Goal: Task Accomplishment & Management: Manage account settings

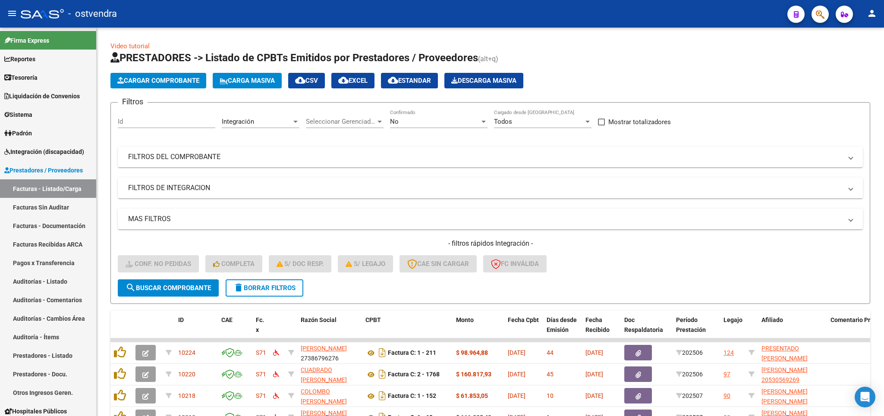
scroll to position [205, 0]
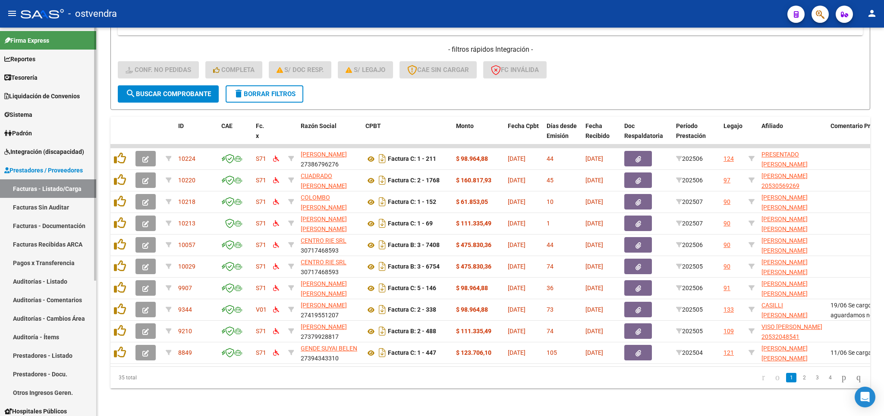
click at [31, 154] on span "Integración (discapacidad)" at bounding box center [44, 151] width 80 height 9
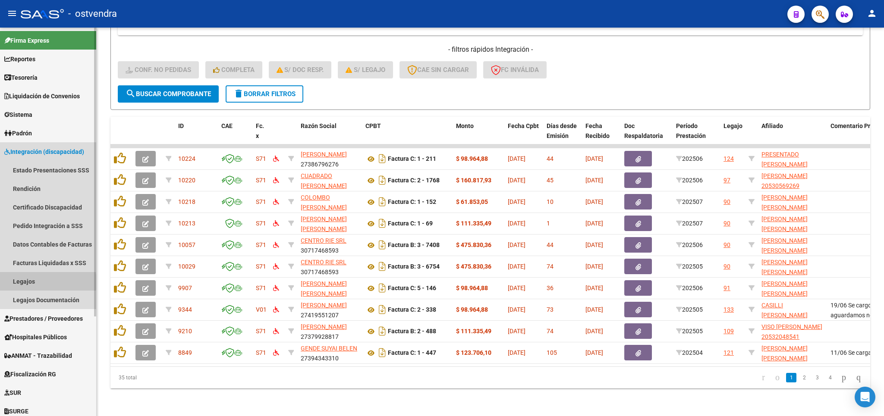
drag, startPoint x: 37, startPoint y: 282, endPoint x: 49, endPoint y: 276, distance: 13.3
click at [41, 280] on link "Legajos" at bounding box center [48, 281] width 96 height 19
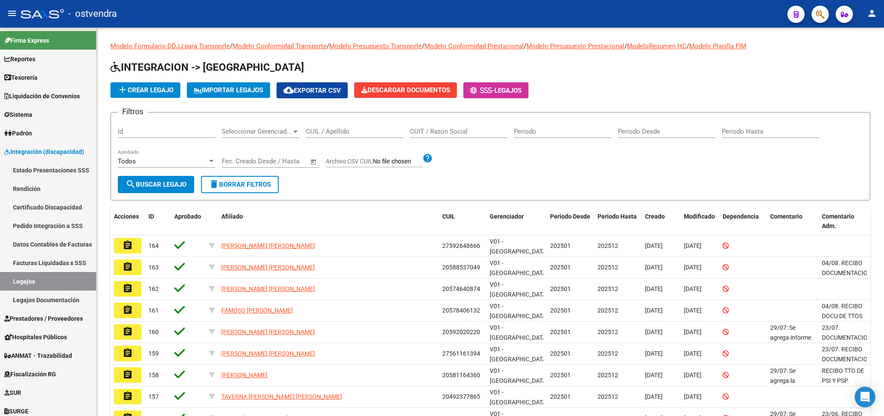
click at [333, 128] on div "CUIL / Apellido" at bounding box center [354, 128] width 97 height 19
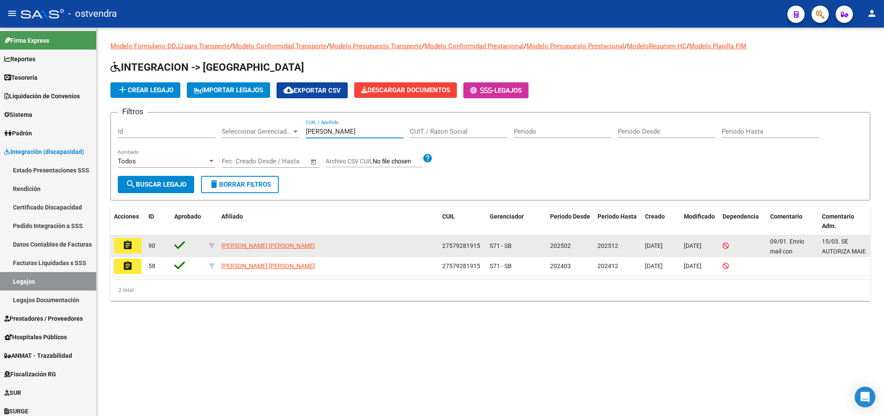
type input "quispe"
click at [128, 247] on mat-icon "assignment" at bounding box center [127, 245] width 10 height 10
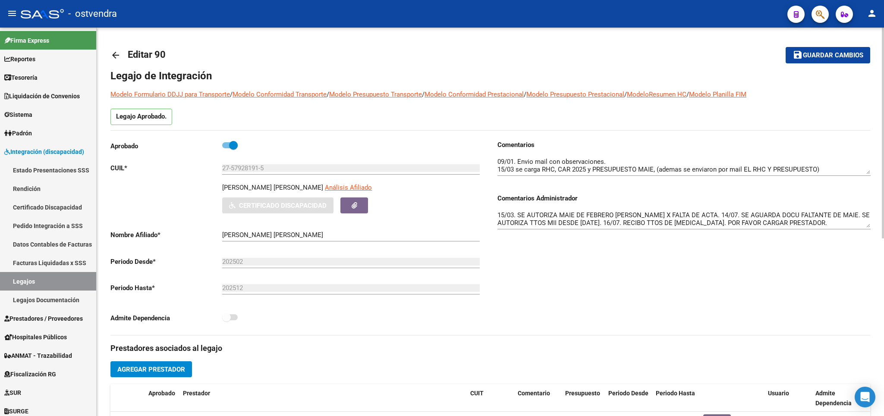
scroll to position [0, 0]
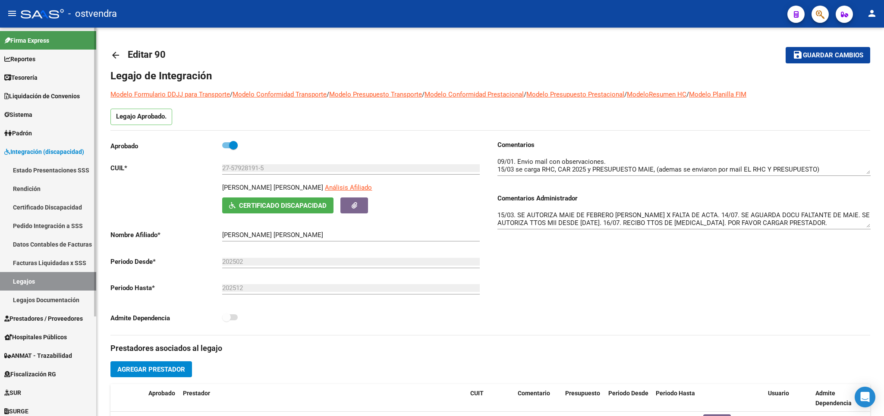
click at [19, 283] on link "Legajos" at bounding box center [48, 281] width 96 height 19
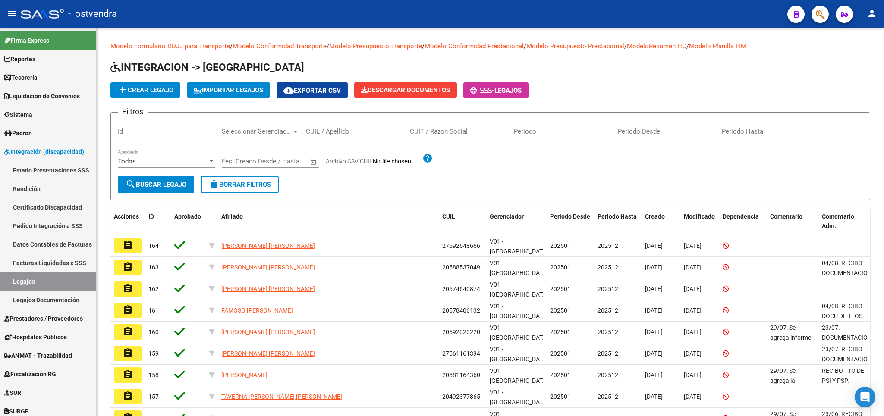
drag, startPoint x: 50, startPoint y: 296, endPoint x: 253, endPoint y: 314, distance: 203.5
click at [54, 296] on link "Legajos Documentación" at bounding box center [48, 300] width 96 height 19
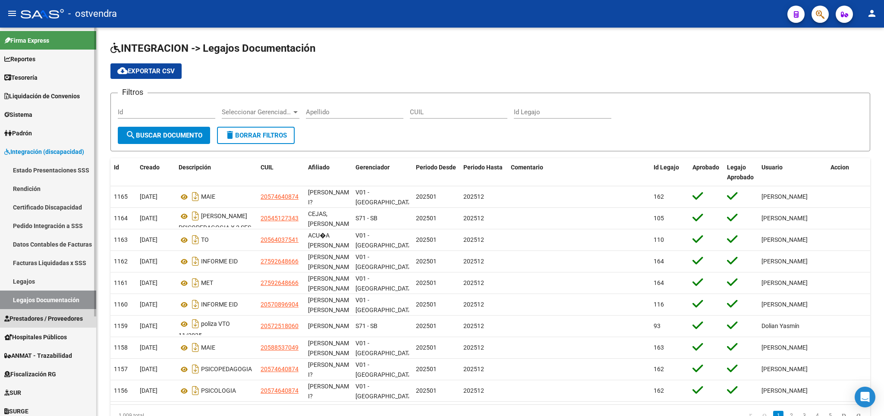
click at [35, 313] on link "Prestadores / Proveedores" at bounding box center [48, 318] width 96 height 19
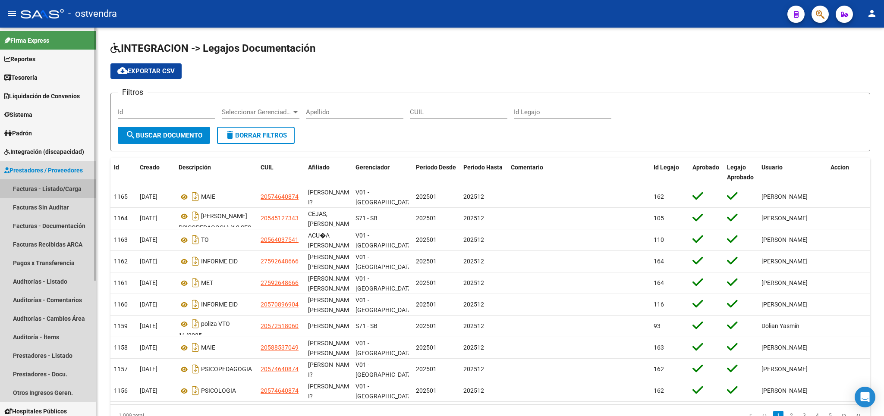
click at [38, 182] on link "Facturas - Listado/Carga" at bounding box center [48, 188] width 96 height 19
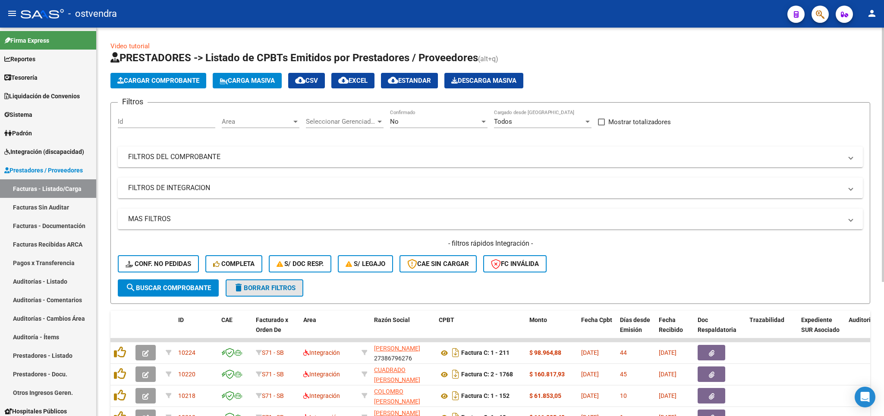
click at [276, 291] on span "delete Borrar Filtros" at bounding box center [264, 288] width 62 height 8
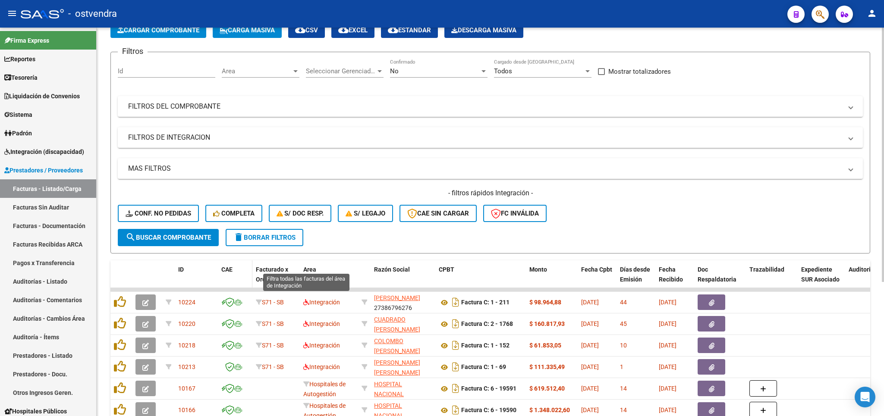
scroll to position [101, 0]
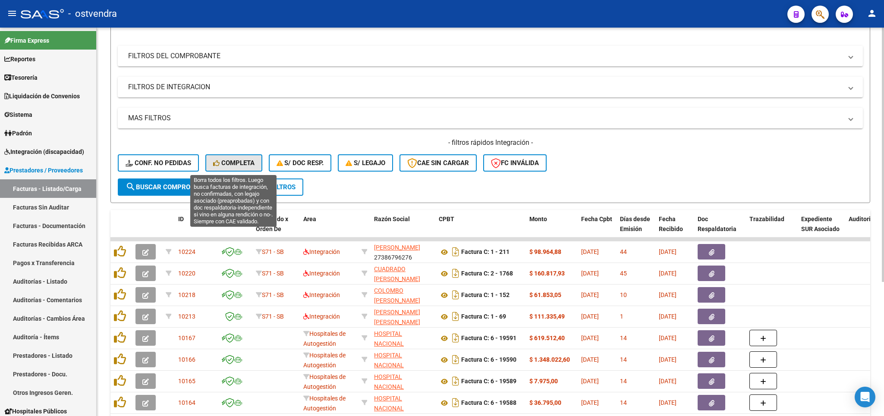
click at [227, 163] on span "Completa" at bounding box center [233, 163] width 41 height 8
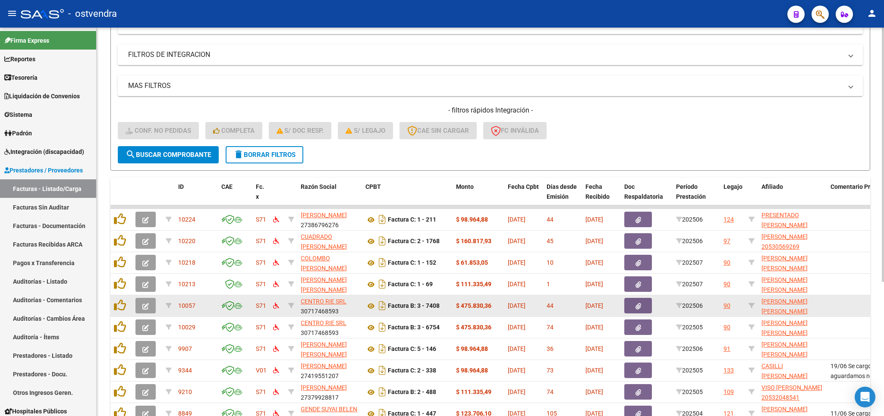
scroll to position [205, 0]
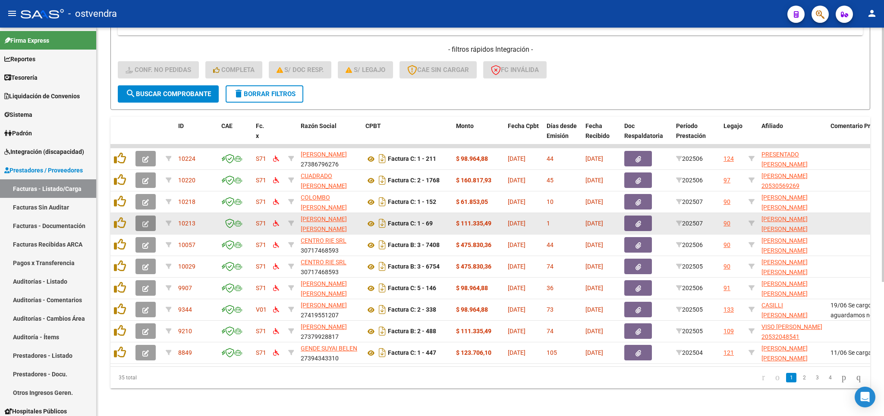
click at [147, 216] on button "button" at bounding box center [145, 224] width 20 height 16
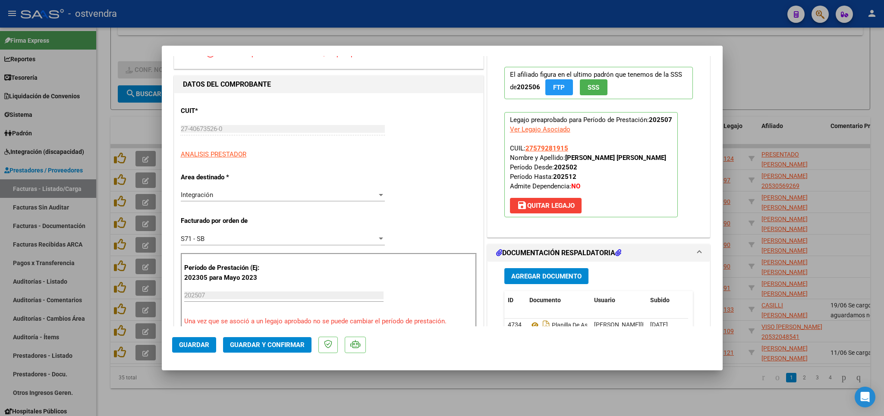
scroll to position [319, 0]
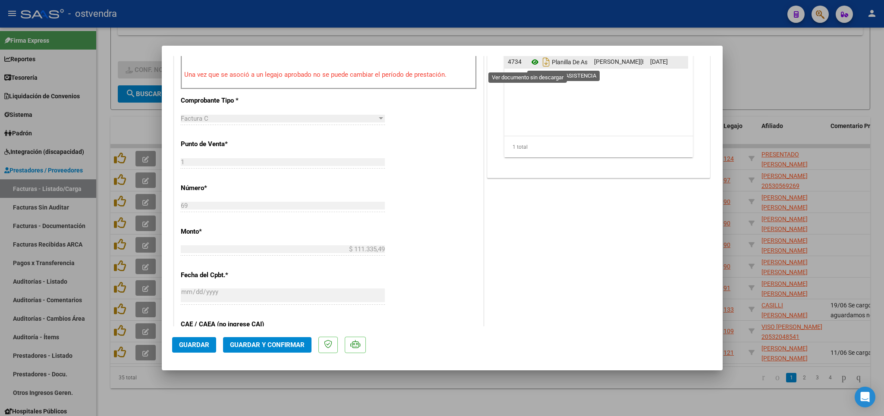
click at [529, 64] on icon at bounding box center [534, 62] width 11 height 10
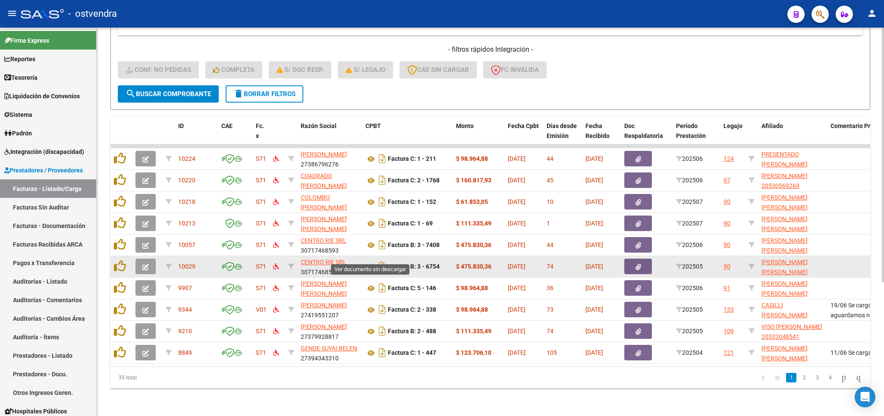
click at [370, 262] on icon at bounding box center [370, 267] width 11 height 10
click at [142, 259] on button "button" at bounding box center [145, 267] width 20 height 16
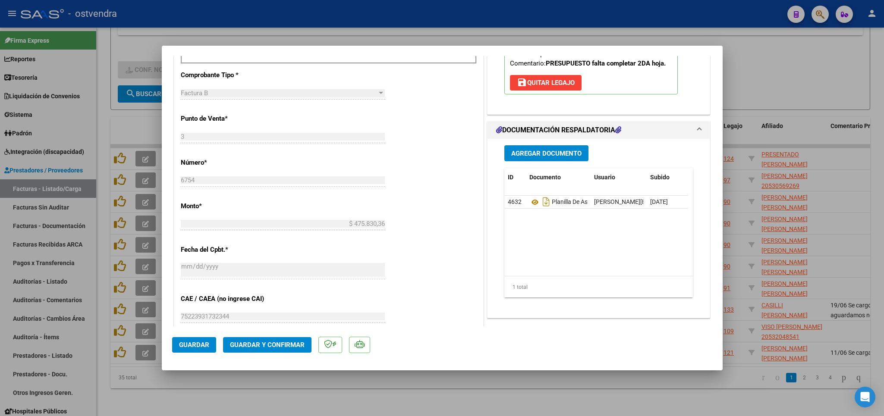
scroll to position [353, 0]
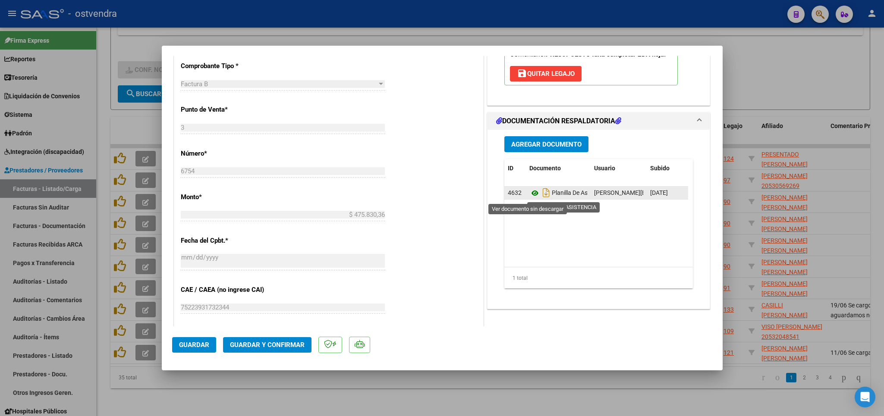
click at [529, 194] on icon at bounding box center [534, 193] width 11 height 10
click at [540, 197] on icon "Descargar documento" at bounding box center [545, 193] width 11 height 14
type input "$ 0,00"
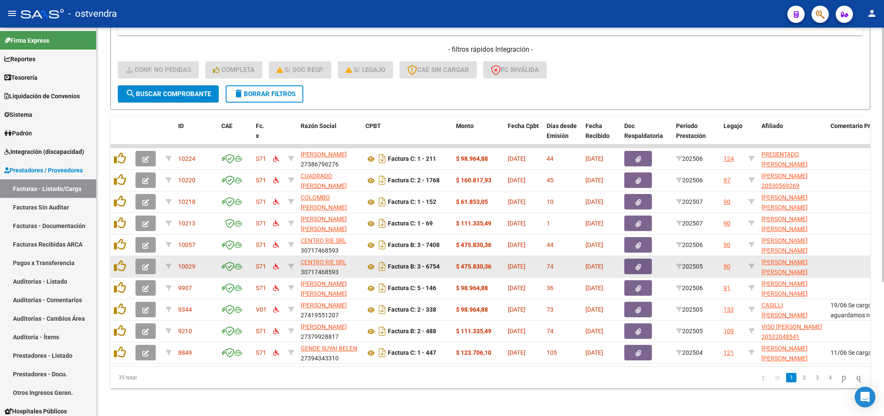
click at [300, 259] on datatable-body-cell "CENTRO RIE SRL 30717468593" at bounding box center [329, 266] width 65 height 21
drag, startPoint x: 301, startPoint y: 260, endPoint x: 338, endPoint y: 264, distance: 36.9
click at [338, 264] on div "CENTRO RIE SRL 30717468593" at bounding box center [330, 266] width 58 height 18
copy div "30717468593"
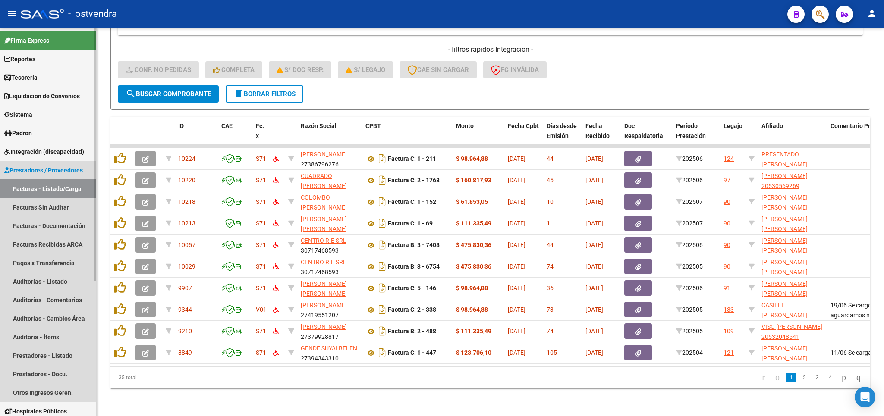
click at [24, 169] on span "Prestadores / Proveedores" at bounding box center [43, 170] width 78 height 9
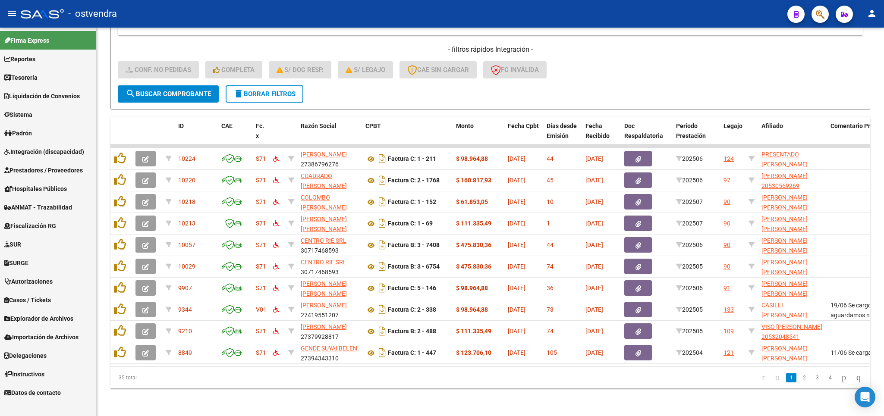
click at [47, 168] on span "Prestadores / Proveedores" at bounding box center [43, 170] width 78 height 9
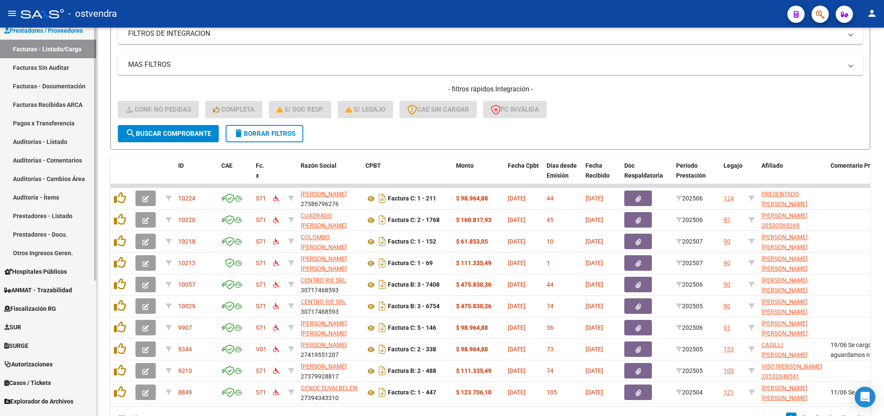
scroll to position [50, 0]
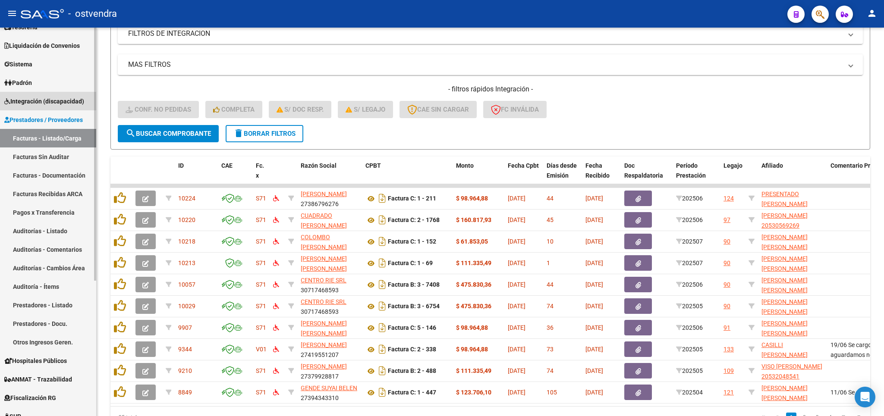
click at [44, 100] on span "Integración (discapacidad)" at bounding box center [44, 101] width 80 height 9
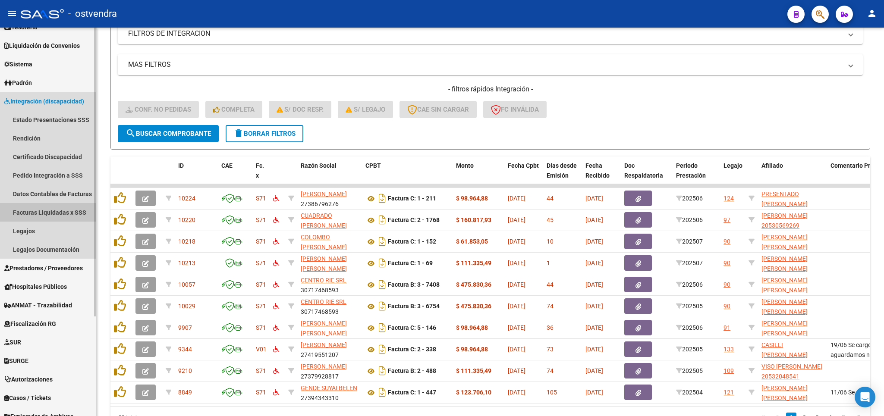
drag, startPoint x: 38, startPoint y: 208, endPoint x: 52, endPoint y: 210, distance: 14.4
click at [38, 208] on link "Facturas Liquidadas x SSS" at bounding box center [48, 212] width 96 height 19
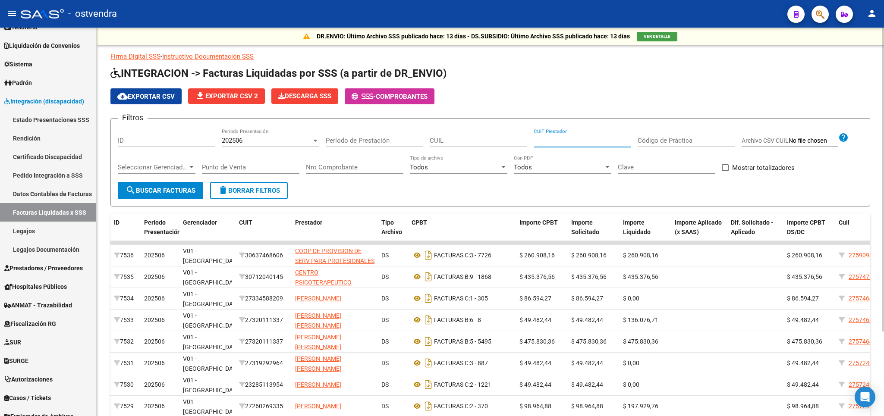
paste input "30-71746859-3"
type input "30-71746859-3"
click at [274, 144] on div "202506" at bounding box center [267, 141] width 90 height 8
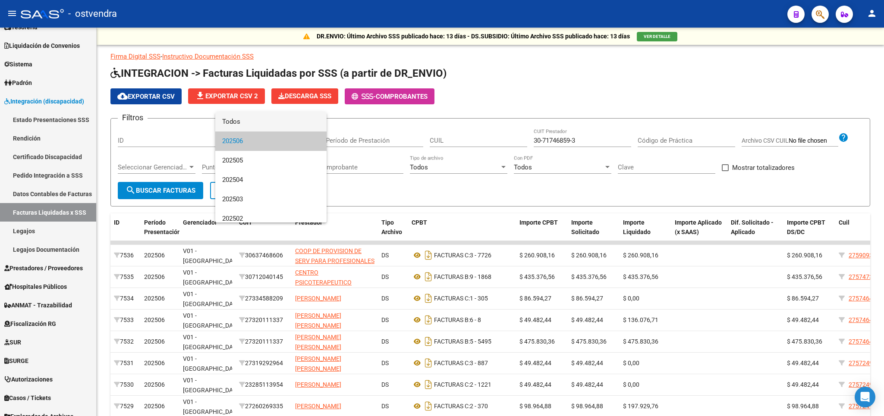
drag, startPoint x: 248, startPoint y: 120, endPoint x: 177, endPoint y: 167, distance: 84.7
click at [246, 122] on span "Todos" at bounding box center [270, 121] width 97 height 19
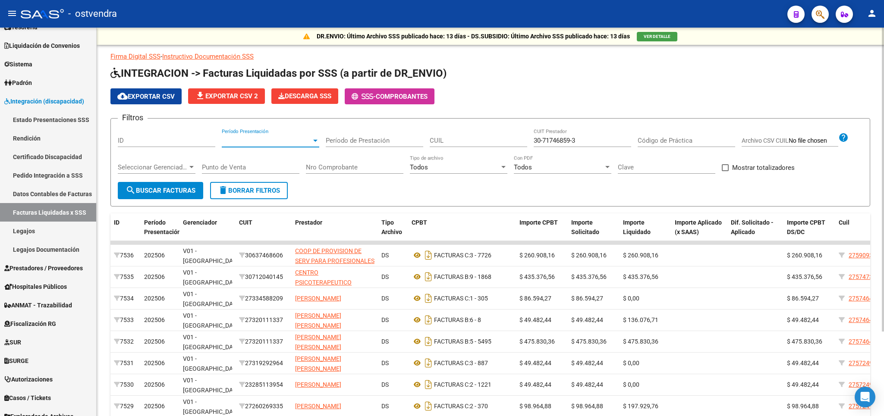
click at [172, 187] on span "search Buscar Facturas" at bounding box center [161, 191] width 70 height 8
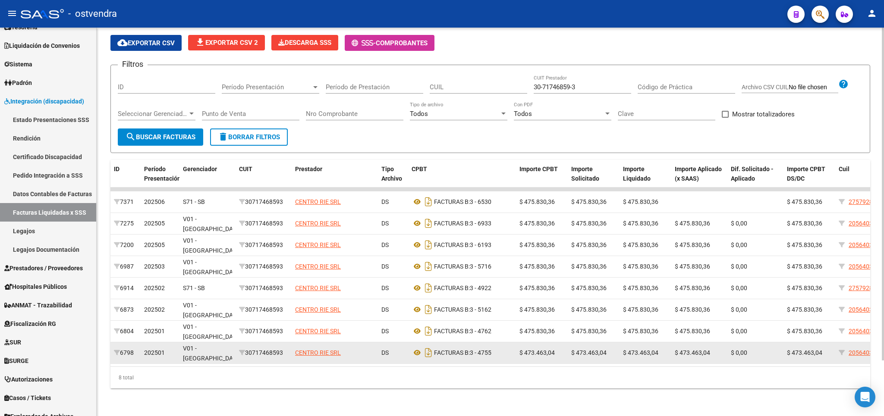
click at [142, 343] on datatable-body-cell "202501" at bounding box center [160, 352] width 39 height 21
click at [155, 349] on span "202501" at bounding box center [154, 352] width 21 height 7
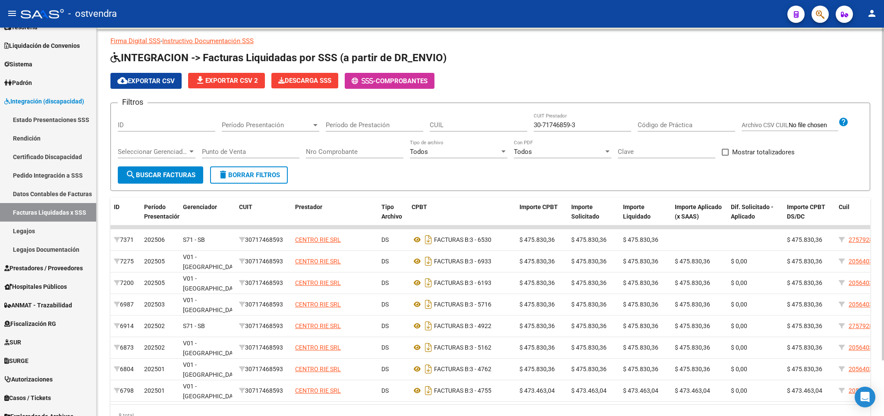
scroll to position [15, 0]
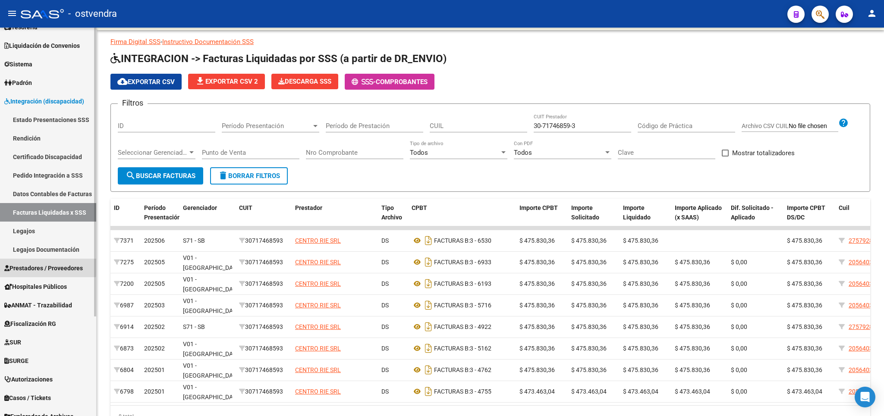
click at [40, 264] on span "Prestadores / Proveedores" at bounding box center [43, 268] width 78 height 9
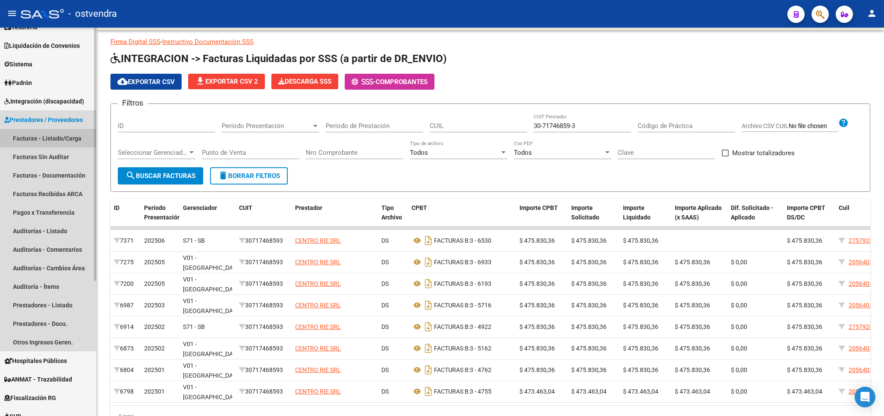
click at [50, 135] on link "Facturas - Listado/Carga" at bounding box center [48, 138] width 96 height 19
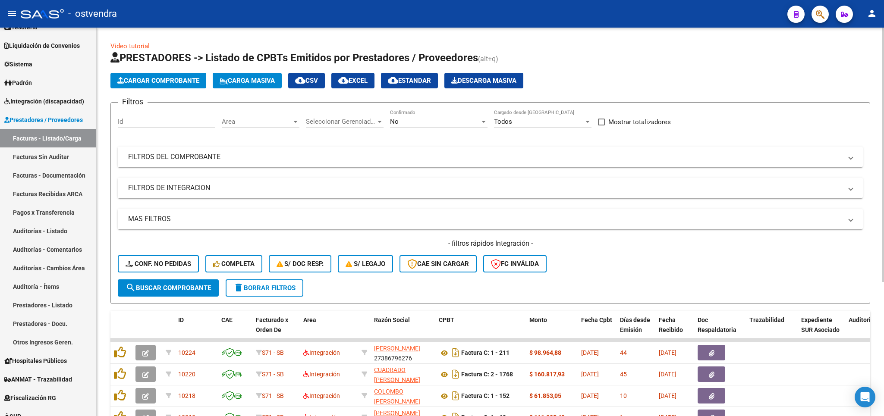
drag, startPoint x: 259, startPoint y: 164, endPoint x: 363, endPoint y: 169, distance: 104.5
click at [260, 164] on mat-expansion-panel-header "FILTROS DEL COMPROBANTE" at bounding box center [490, 157] width 745 height 21
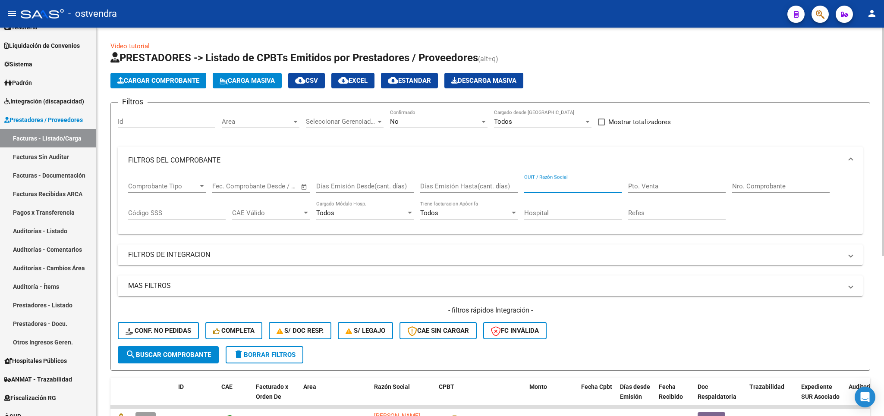
paste input "30717468593"
type input "30717468593"
click at [431, 126] on div "No" at bounding box center [435, 122] width 90 height 8
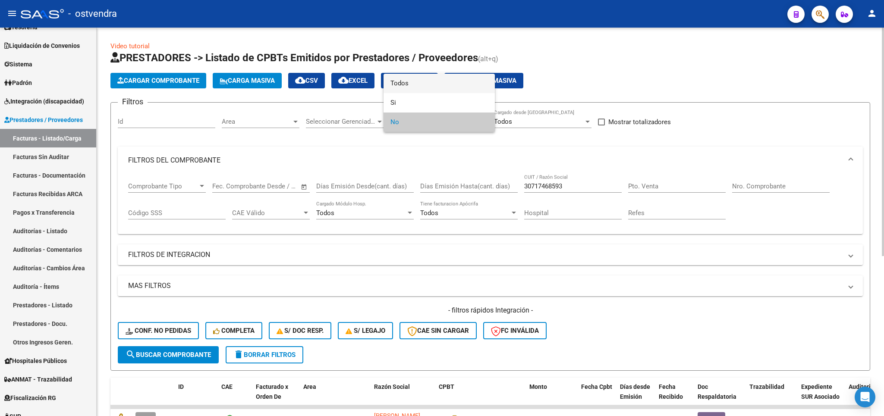
drag, startPoint x: 434, startPoint y: 81, endPoint x: 226, endPoint y: 265, distance: 277.4
click at [434, 82] on span "Todos" at bounding box center [438, 83] width 97 height 19
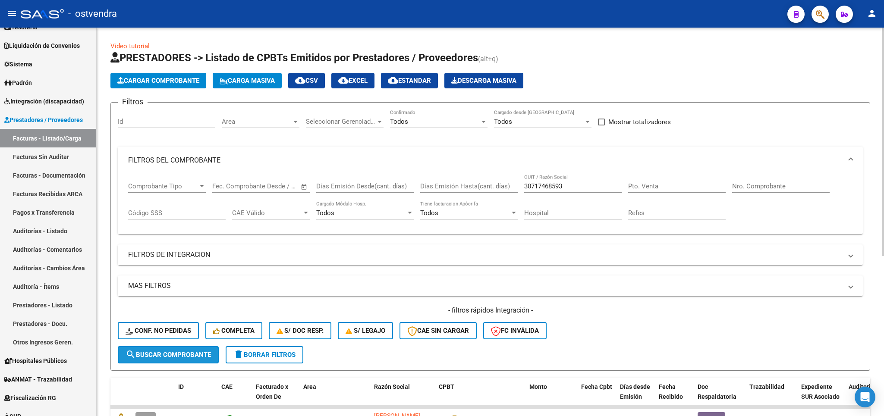
click at [199, 353] on span "search Buscar Comprobante" at bounding box center [168, 355] width 85 height 8
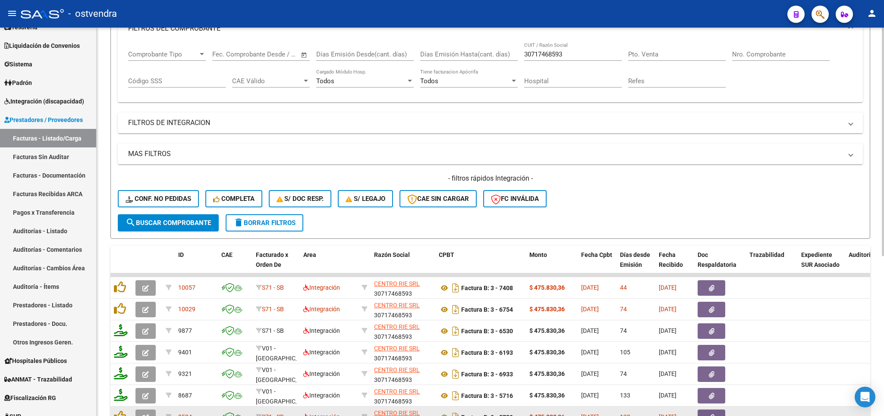
scroll to position [252, 0]
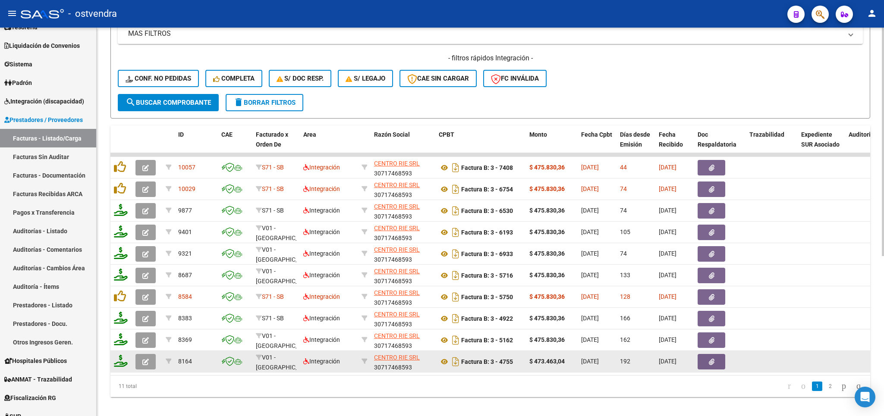
click at [143, 364] on icon "button" at bounding box center [145, 362] width 6 height 6
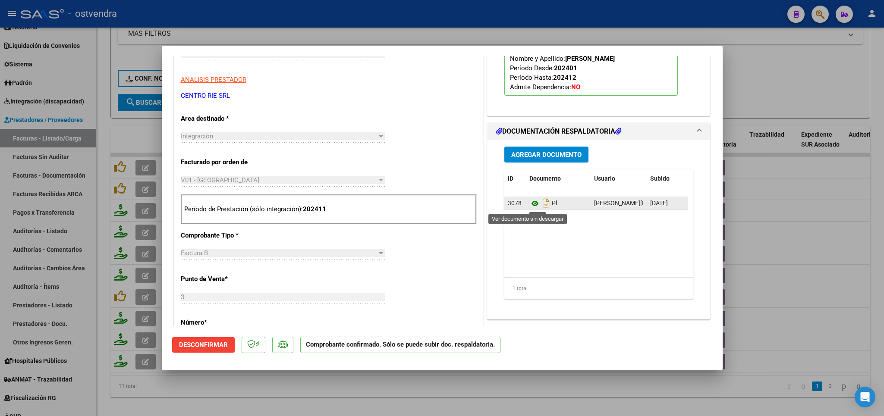
click at [529, 206] on icon at bounding box center [534, 203] width 11 height 10
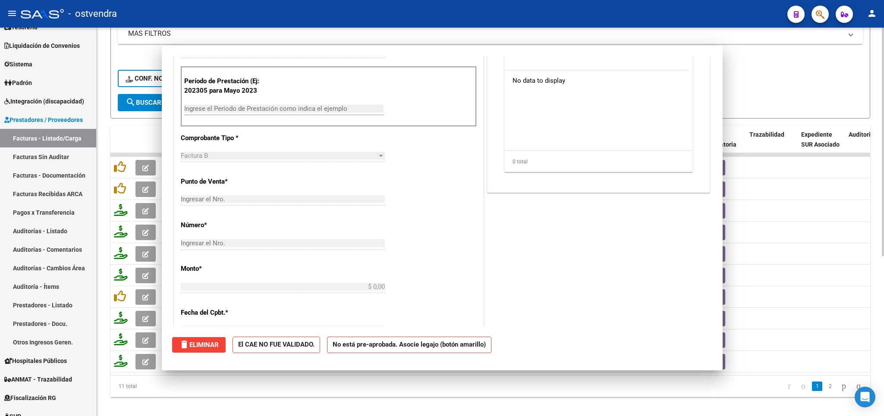
scroll to position [0, 0]
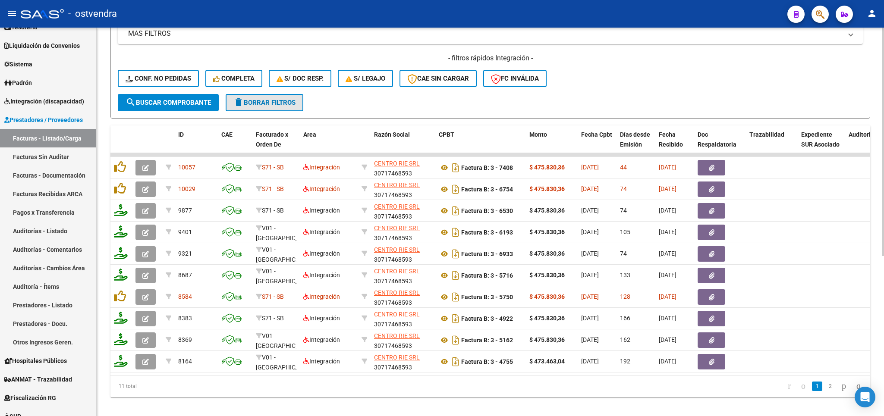
click at [243, 107] on mat-icon "delete" at bounding box center [238, 102] width 10 height 10
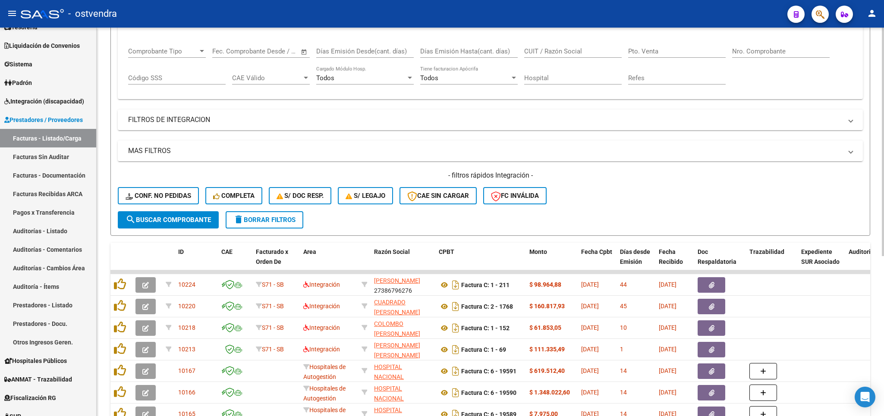
scroll to position [163, 0]
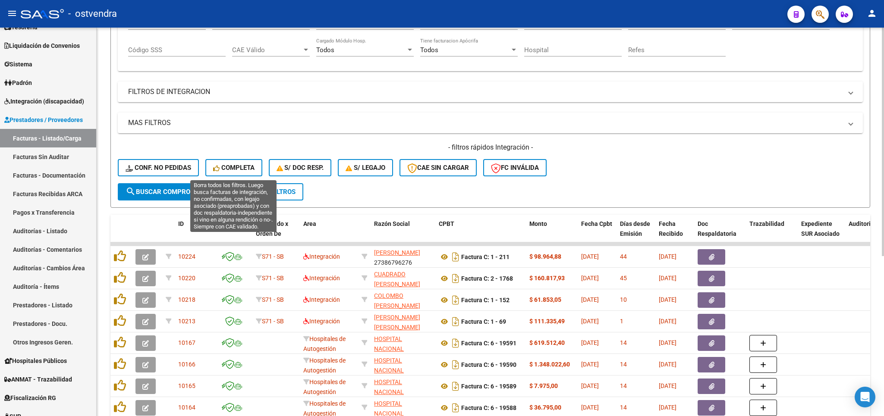
click at [238, 167] on span "Completa" at bounding box center [233, 168] width 41 height 8
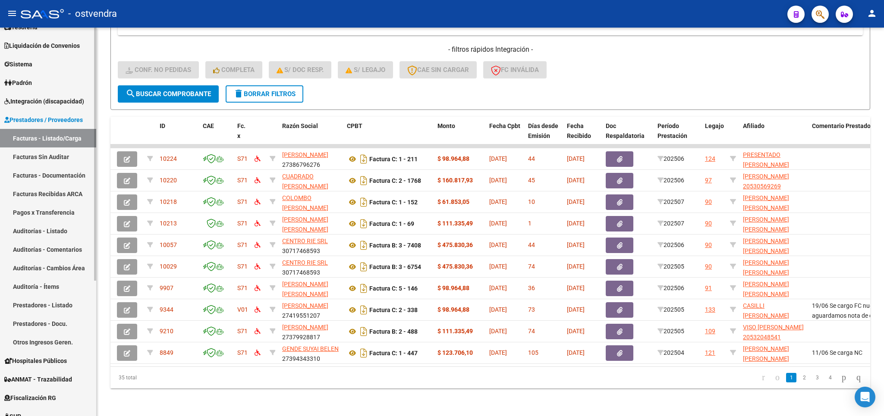
scroll to position [0, 0]
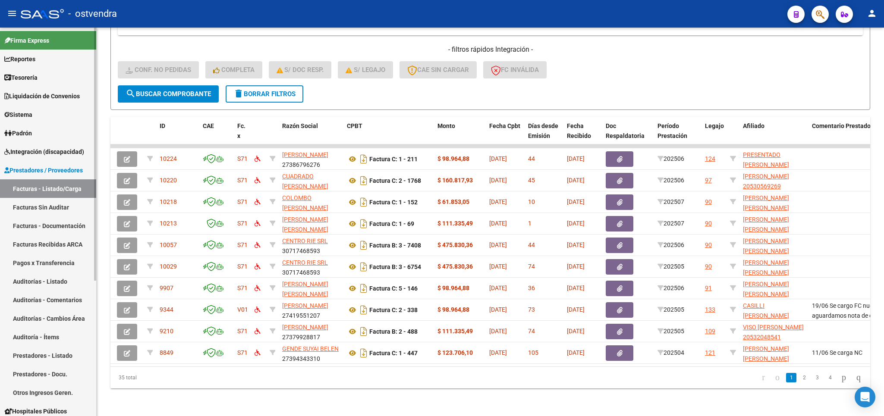
click at [39, 145] on link "Integración (discapacidad)" at bounding box center [48, 151] width 96 height 19
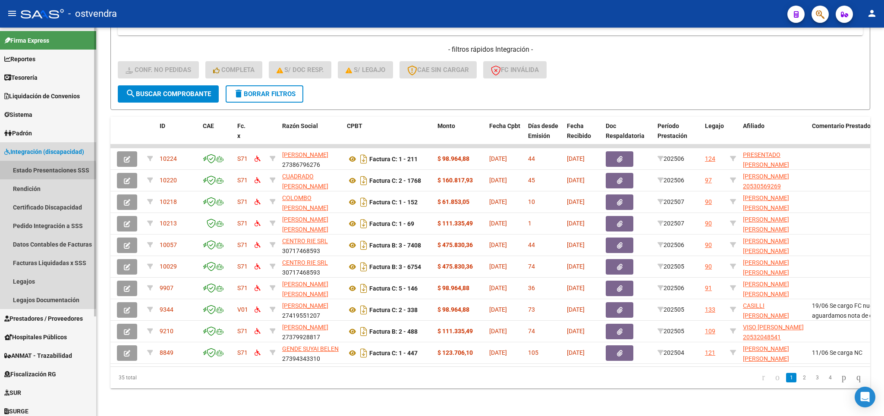
click at [39, 171] on link "Estado Presentaciones SSS" at bounding box center [48, 170] width 96 height 19
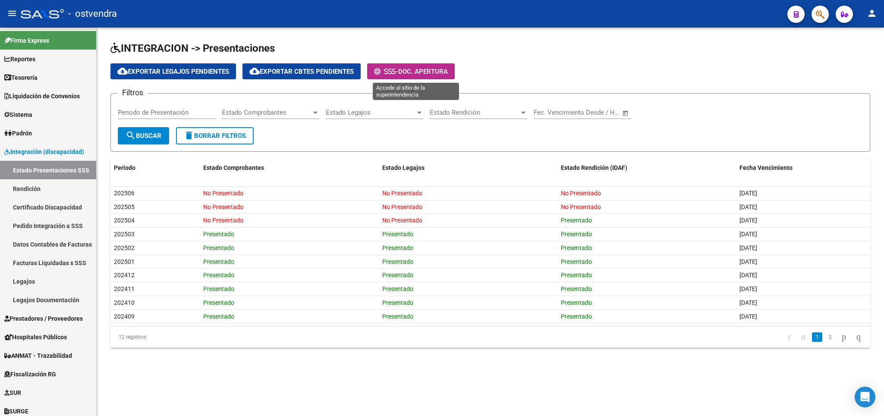
click at [437, 69] on span "Doc. Apertura" at bounding box center [423, 72] width 50 height 8
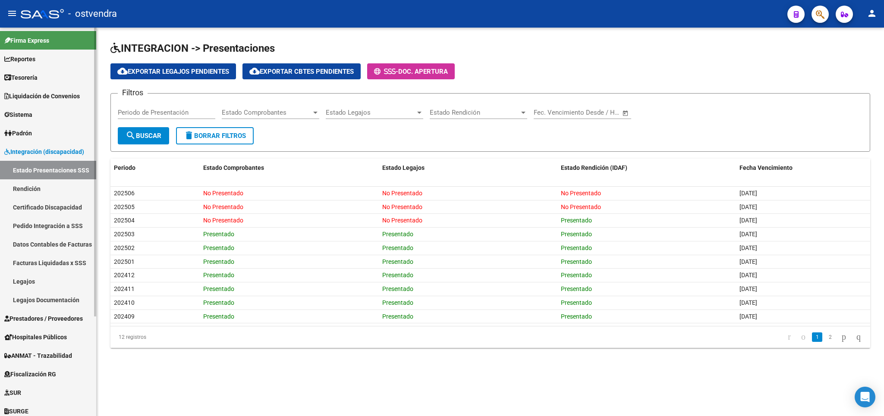
click at [37, 319] on span "Prestadores / Proveedores" at bounding box center [43, 318] width 78 height 9
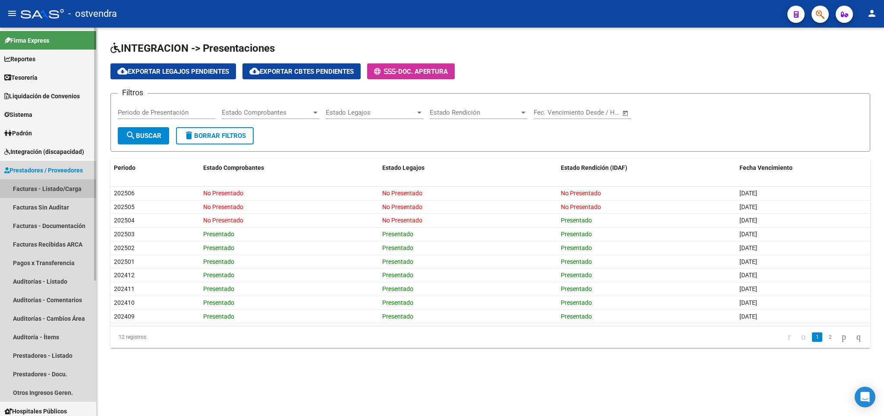
click at [45, 188] on link "Facturas - Listado/Carga" at bounding box center [48, 188] width 96 height 19
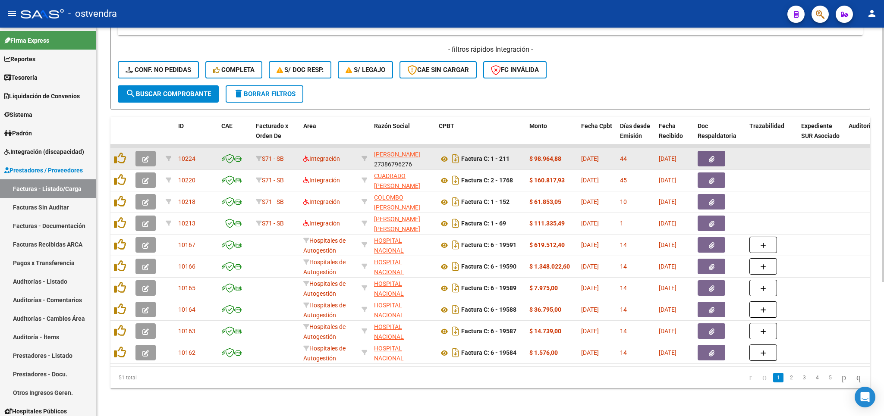
scroll to position [202, 0]
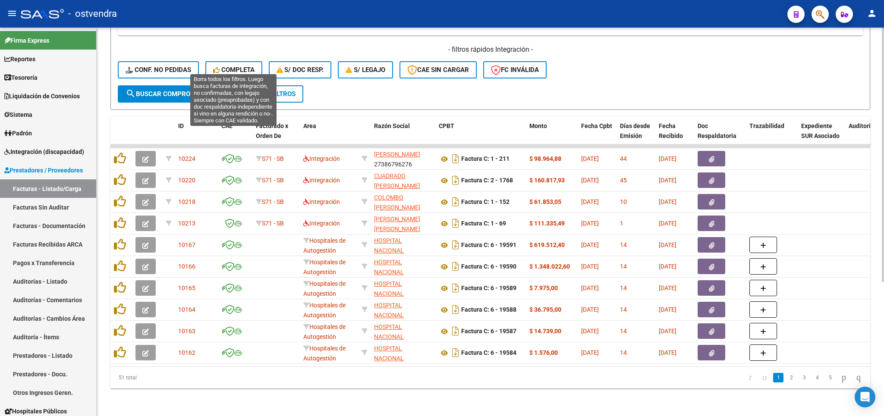
click at [247, 66] on span "Completa" at bounding box center [233, 70] width 41 height 8
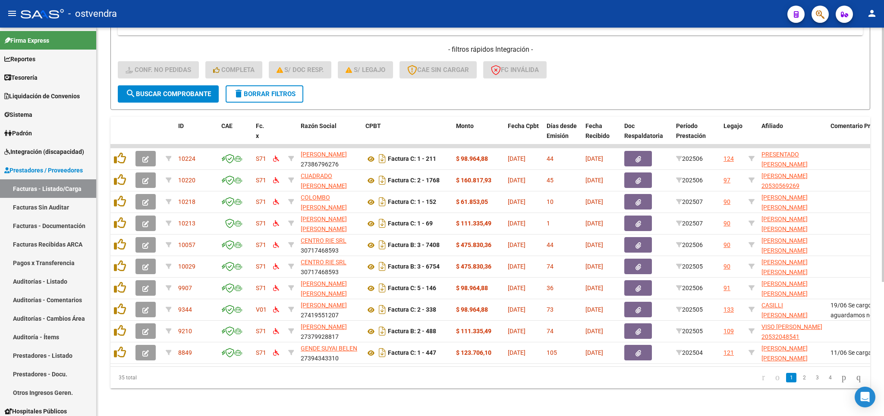
click at [260, 90] on span "delete Borrar Filtros" at bounding box center [264, 94] width 62 height 8
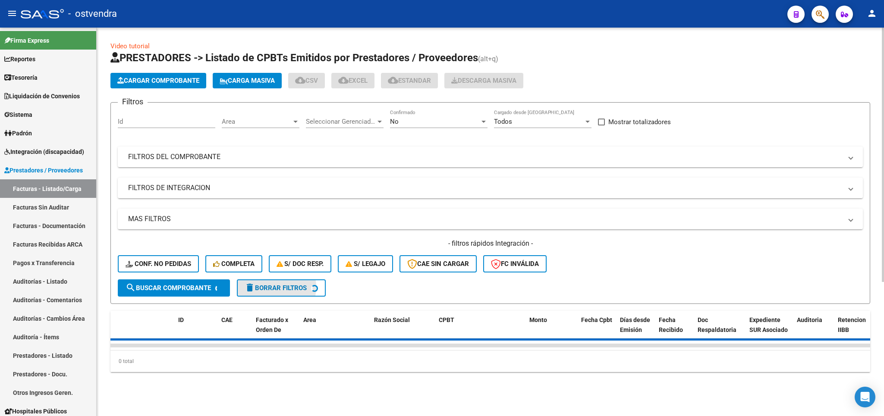
scroll to position [0, 0]
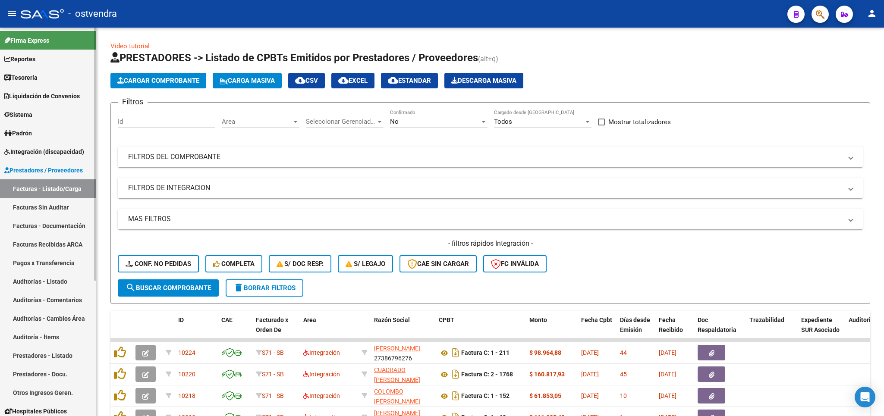
click at [35, 156] on span "Integración (discapacidad)" at bounding box center [44, 151] width 80 height 9
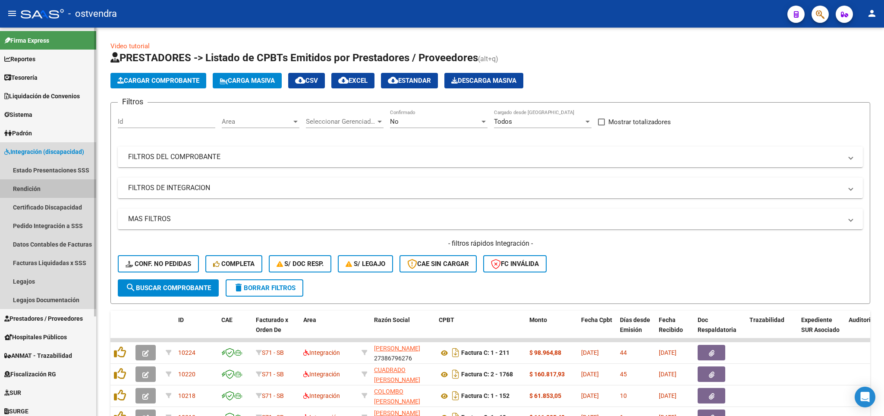
click at [34, 193] on link "Rendición" at bounding box center [48, 188] width 96 height 19
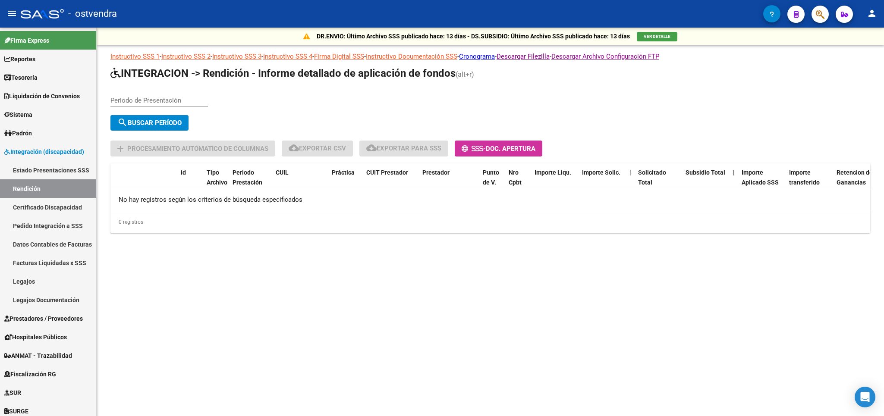
click at [160, 100] on input "Periodo de Presentación" at bounding box center [158, 101] width 97 height 8
type input "202505"
click at [134, 122] on span "search Buscar Período" at bounding box center [149, 123] width 64 height 8
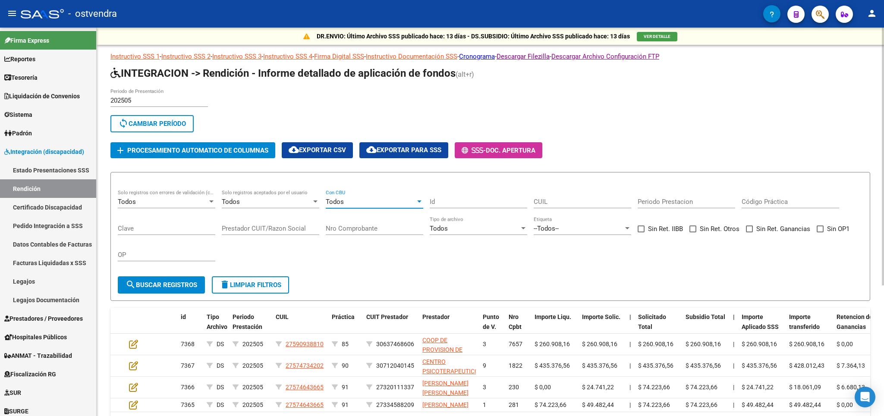
click at [377, 203] on div "Todos" at bounding box center [371, 202] width 90 height 8
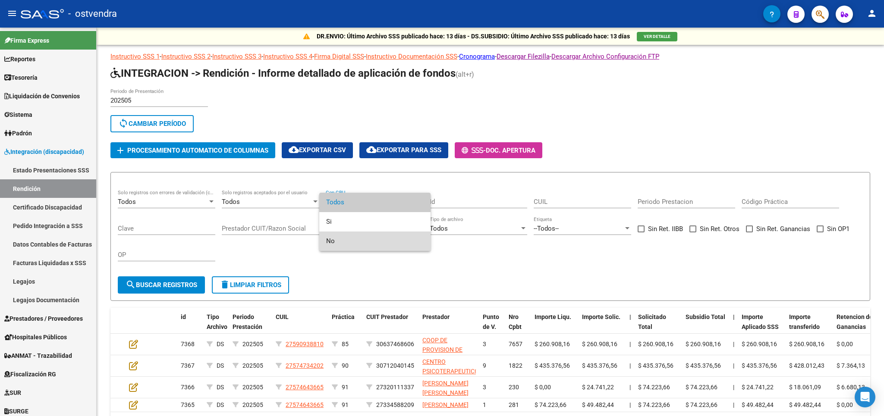
drag, startPoint x: 369, startPoint y: 241, endPoint x: 220, endPoint y: 281, distance: 154.5
click at [366, 241] on span "No" at bounding box center [374, 241] width 97 height 19
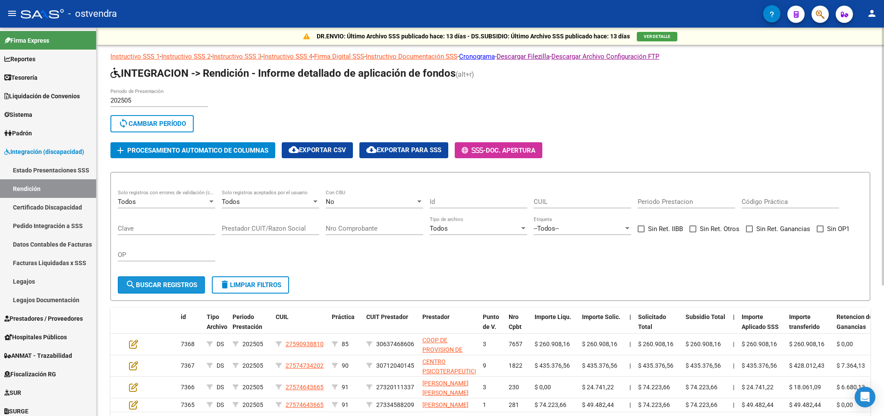
click at [159, 286] on span "search Buscar registros" at bounding box center [162, 285] width 72 height 8
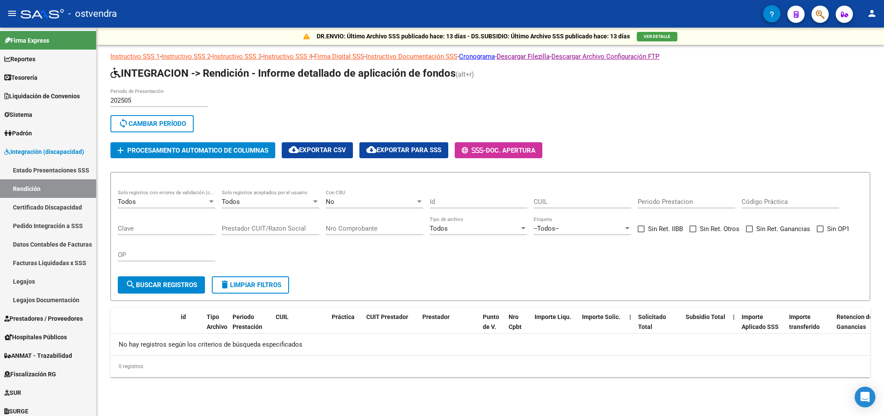
click at [374, 203] on div "No" at bounding box center [371, 202] width 90 height 8
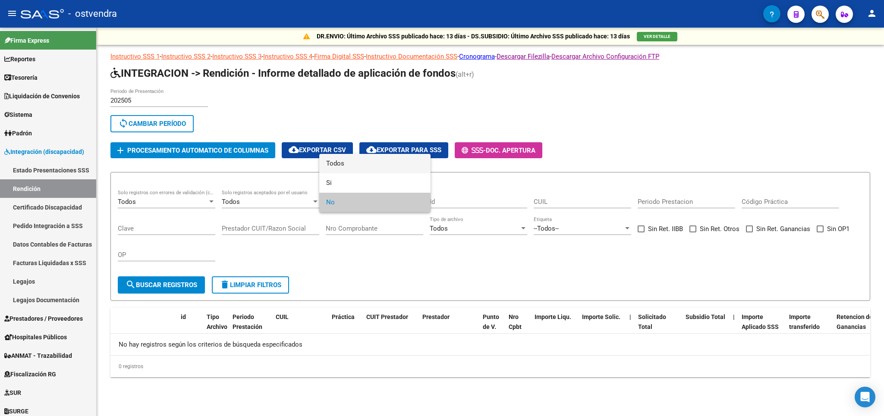
drag, startPoint x: 349, startPoint y: 161, endPoint x: 789, endPoint y: 223, distance: 444.3
click at [352, 160] on span "Todos" at bounding box center [374, 163] width 97 height 19
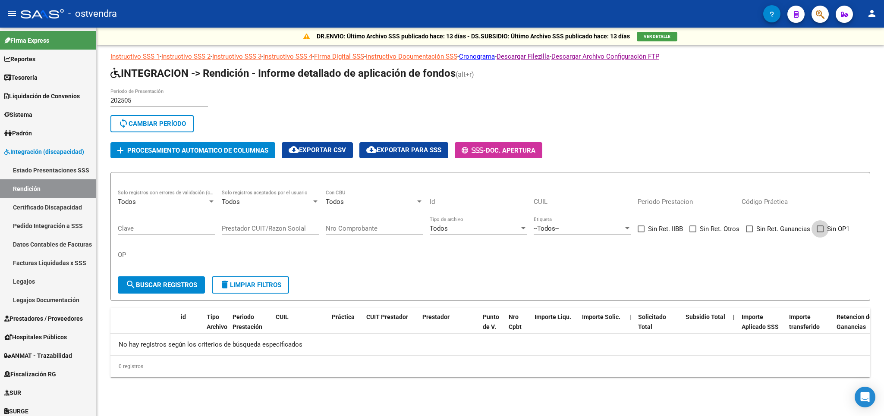
click at [822, 230] on span at bounding box center [819, 229] width 7 height 7
click at [820, 232] on input "Sin OP1" at bounding box center [819, 232] width 0 height 0
checkbox input "true"
click at [168, 287] on span "search Buscar registros" at bounding box center [162, 285] width 72 height 8
click at [168, 102] on input "202505" at bounding box center [158, 101] width 97 height 8
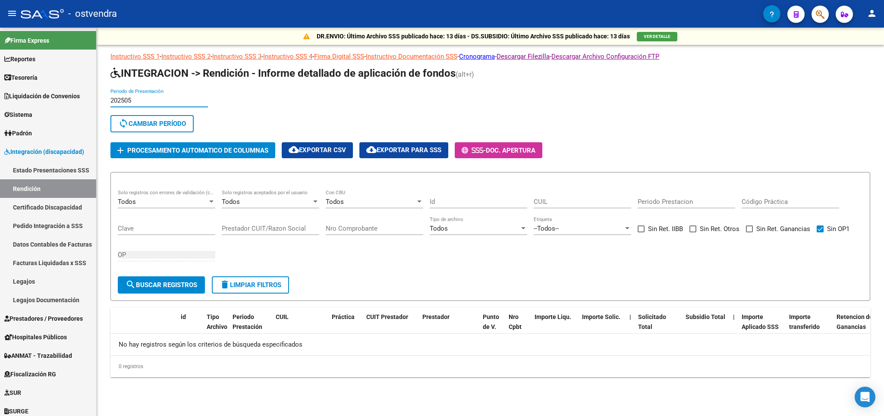
click at [163, 125] on span "sync Cambiar Período" at bounding box center [152, 124] width 68 height 8
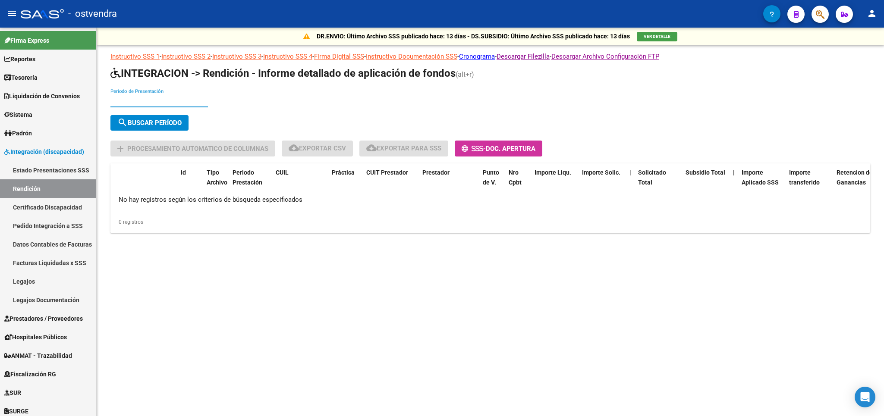
click at [154, 101] on input "Periodo de Presentación" at bounding box center [158, 101] width 97 height 8
type input "202506"
click at [168, 120] on span "search Buscar Período" at bounding box center [149, 123] width 64 height 8
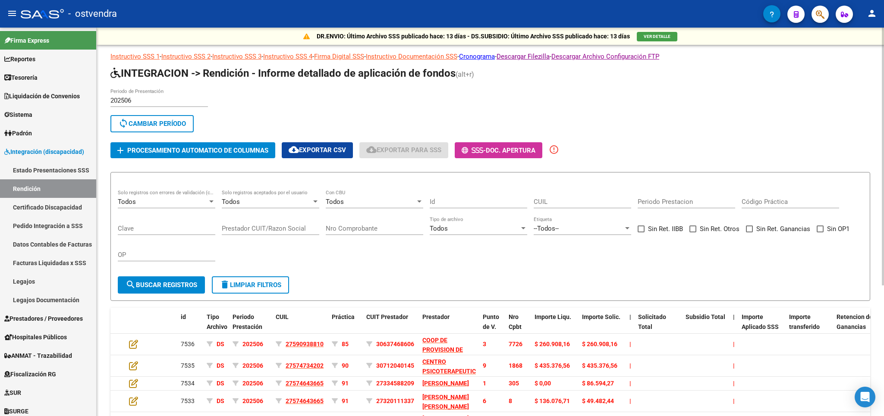
click at [384, 198] on div "Todos Con CBU" at bounding box center [374, 199] width 97 height 19
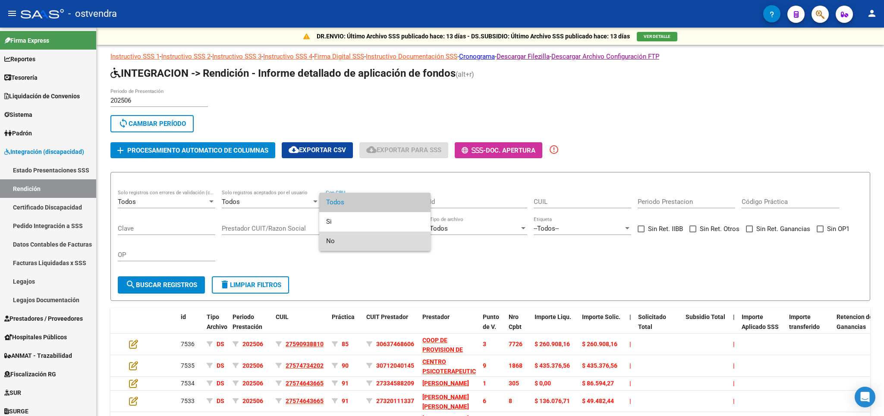
click at [362, 244] on span "No" at bounding box center [374, 241] width 97 height 19
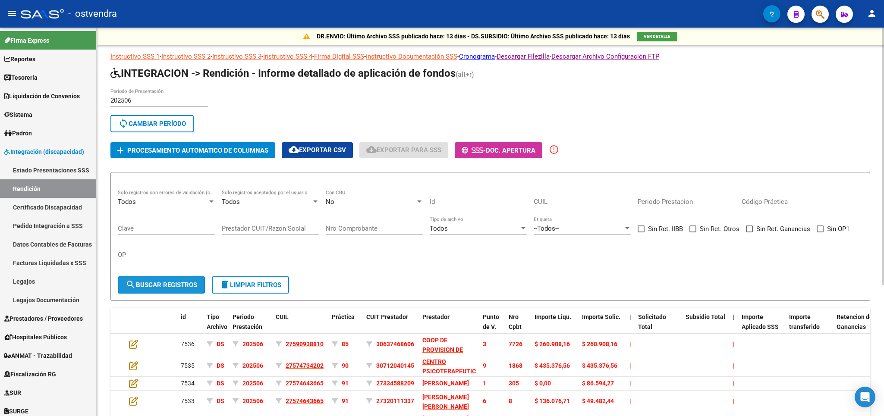
click at [167, 278] on button "search Buscar registros" at bounding box center [161, 284] width 87 height 17
click at [170, 286] on span "search Buscar registros" at bounding box center [162, 285] width 72 height 8
click at [244, 288] on span "delete Limpiar filtros" at bounding box center [251, 285] width 62 height 8
click at [376, 200] on div "Todos" at bounding box center [371, 202] width 90 height 8
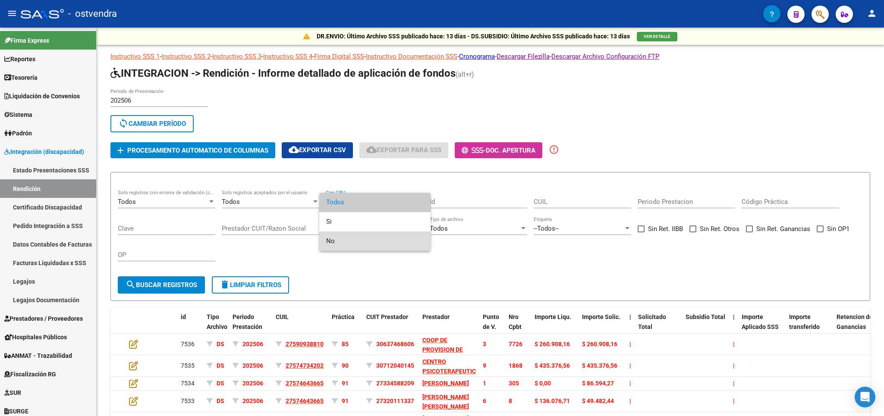
click at [348, 242] on span "No" at bounding box center [374, 241] width 97 height 19
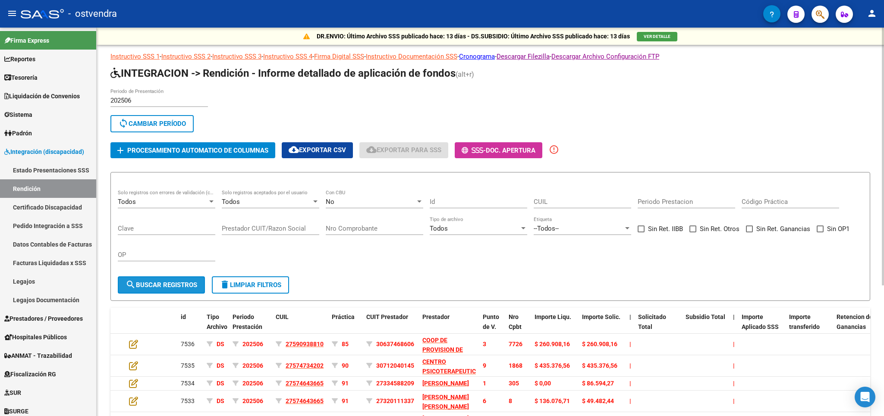
click at [177, 282] on button "search Buscar registros" at bounding box center [161, 284] width 87 height 17
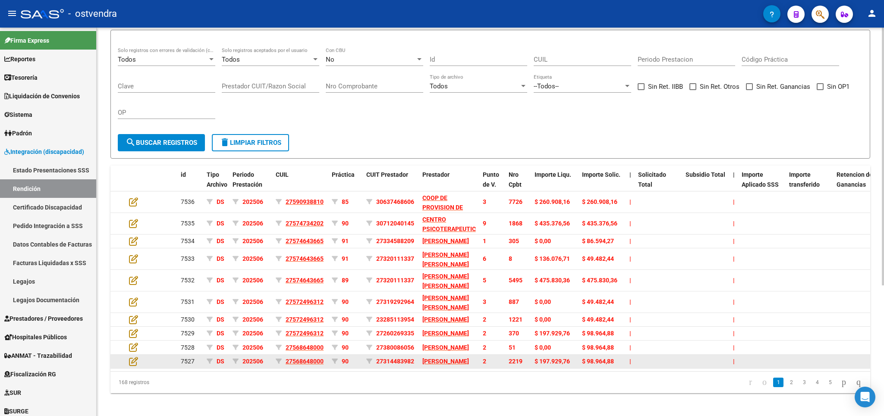
scroll to position [197, 0]
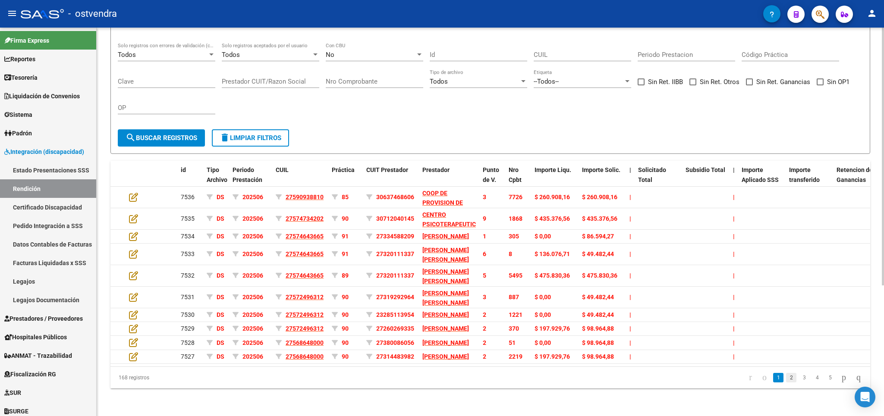
click at [786, 380] on link "2" at bounding box center [791, 377] width 10 height 9
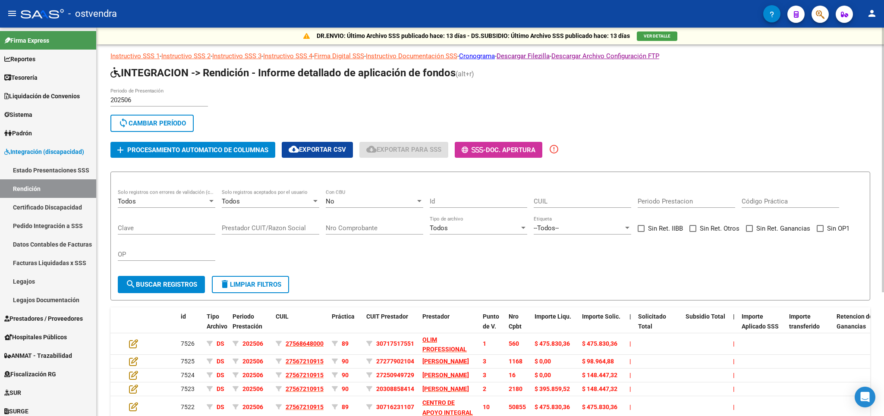
scroll to position [0, 0]
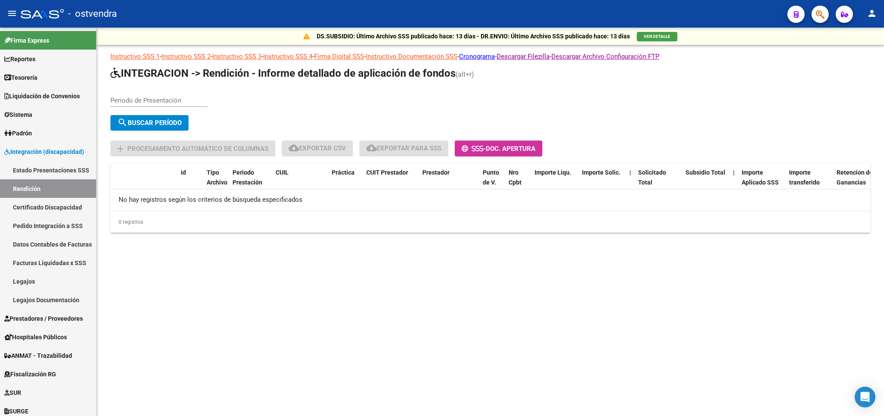
click at [128, 94] on div "Periodo de Presentación" at bounding box center [158, 97] width 97 height 19
type input "202506"
click at [144, 117] on button "search Buscar Período" at bounding box center [149, 123] width 78 height 16
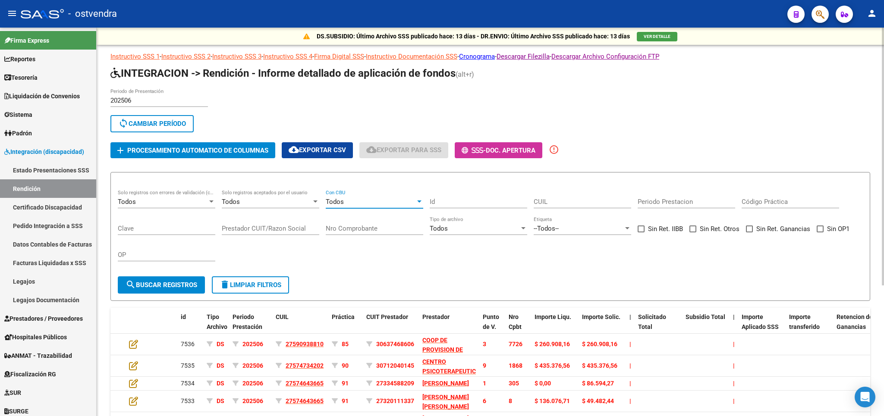
click at [380, 204] on div "Todos" at bounding box center [371, 202] width 90 height 8
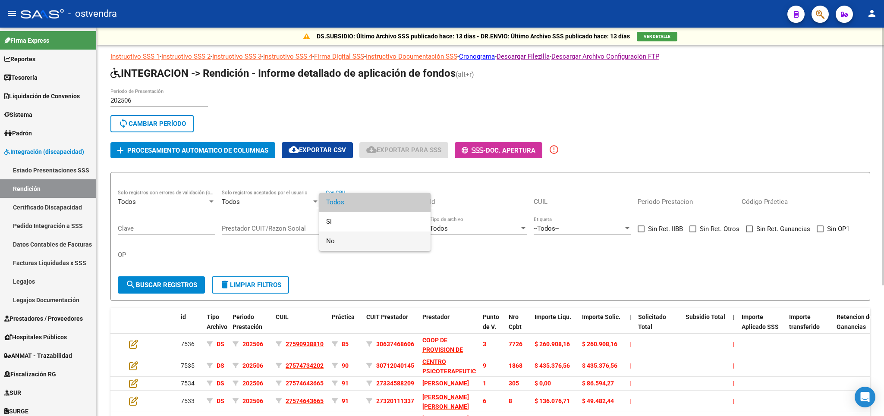
drag, startPoint x: 362, startPoint y: 240, endPoint x: 313, endPoint y: 267, distance: 56.2
click at [362, 240] on span "No" at bounding box center [374, 241] width 97 height 19
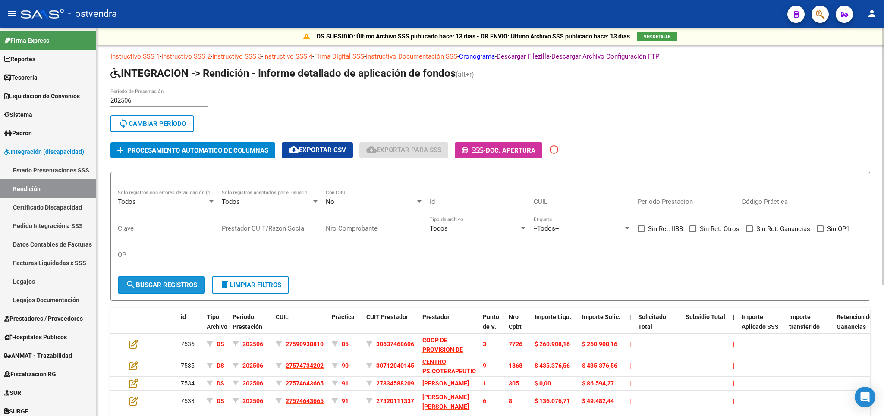
click at [163, 288] on span "search Buscar registros" at bounding box center [162, 285] width 72 height 8
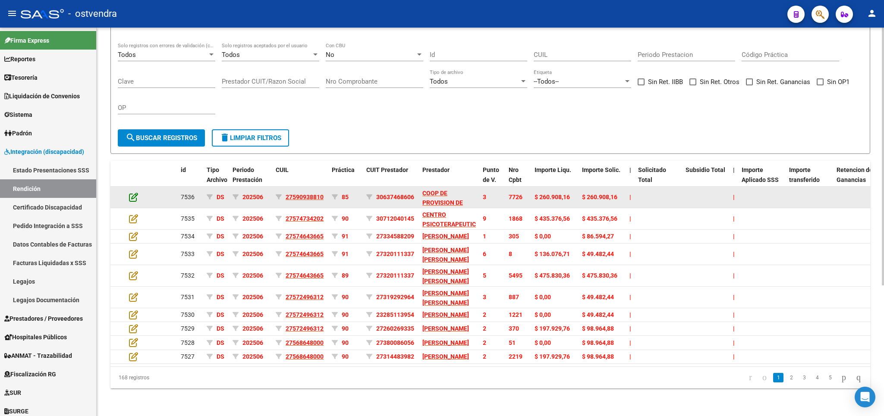
click at [132, 192] on icon at bounding box center [133, 196] width 9 height 9
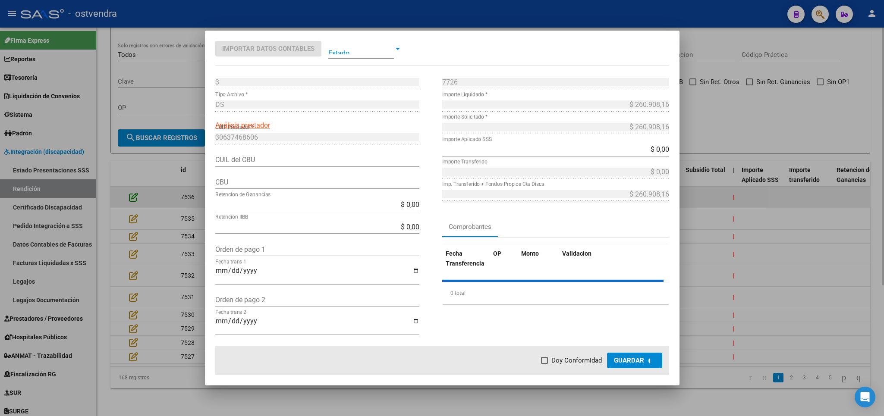
type input "0070102620000000980968"
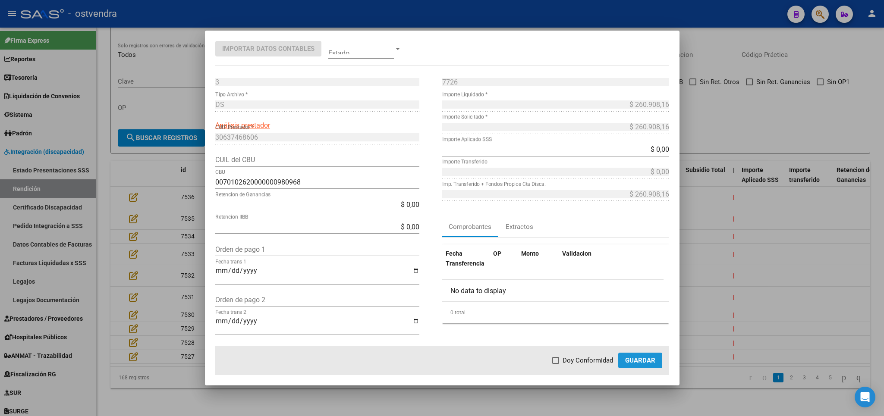
click at [653, 360] on span "Guardar" at bounding box center [640, 361] width 30 height 8
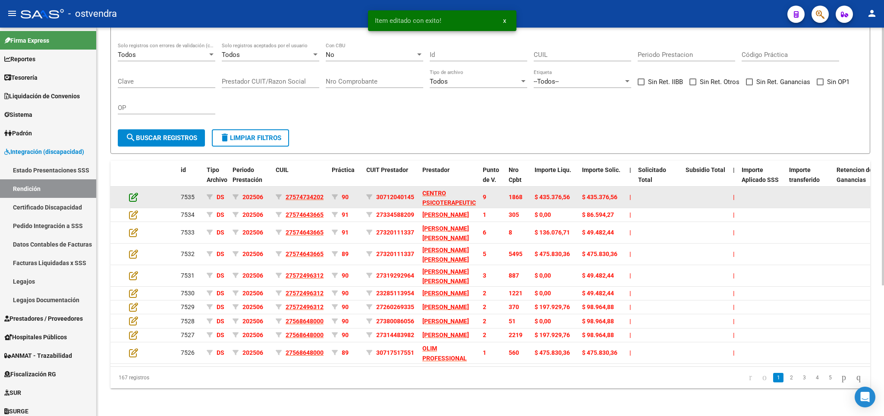
click at [134, 192] on icon at bounding box center [133, 196] width 9 height 9
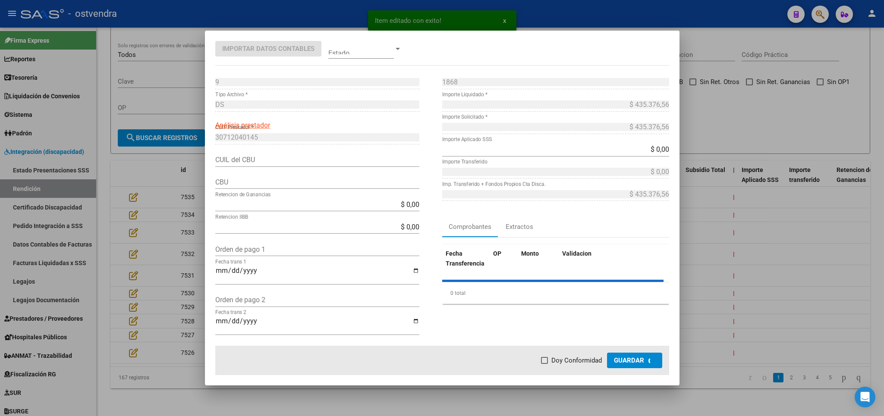
type input "0070056620000007269011"
click at [637, 362] on span "Guardar" at bounding box center [640, 361] width 30 height 8
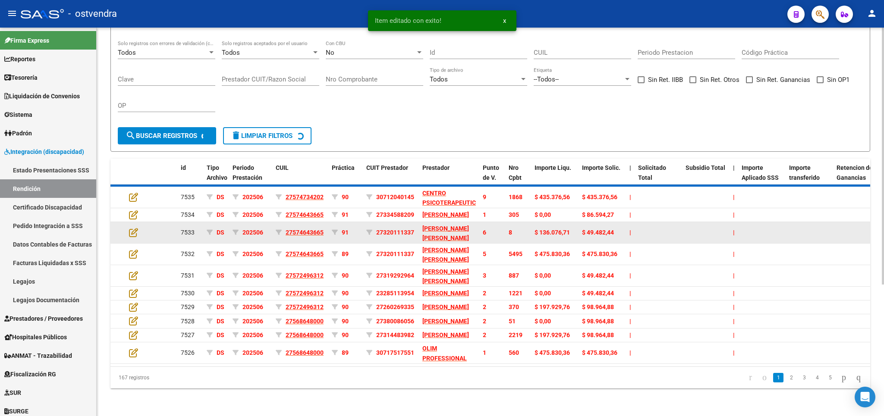
scroll to position [190, 0]
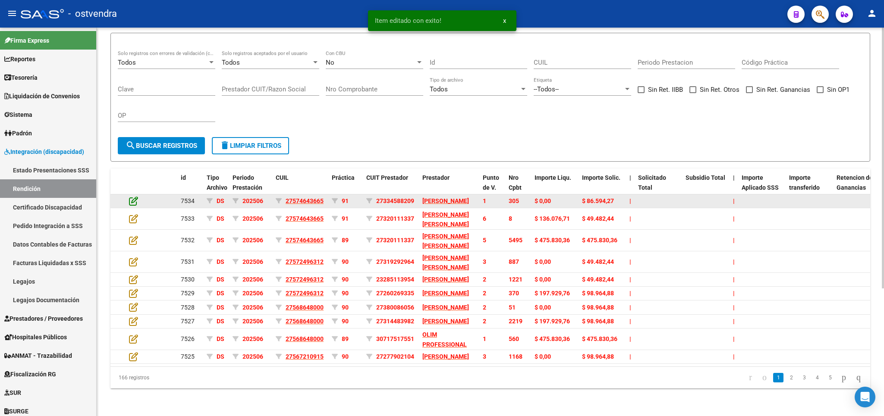
click at [136, 196] on icon at bounding box center [133, 200] width 9 height 9
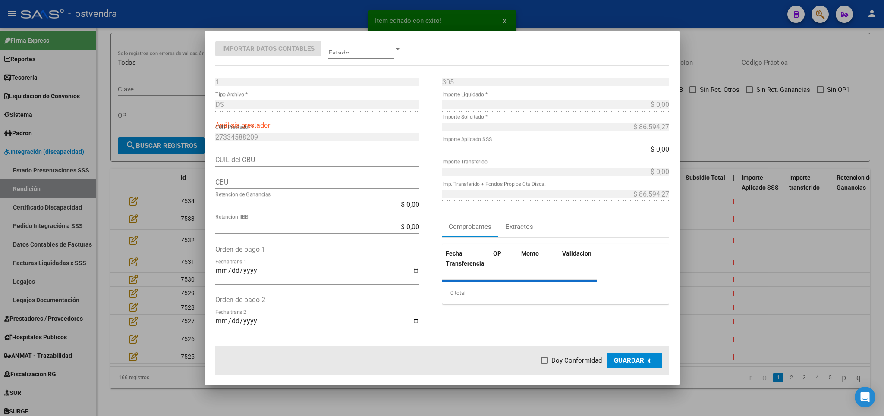
type input "0720048988000038640704"
drag, startPoint x: 640, startPoint y: 361, endPoint x: 624, endPoint y: 355, distance: 17.2
click at [639, 361] on span "Guardar" at bounding box center [640, 361] width 30 height 8
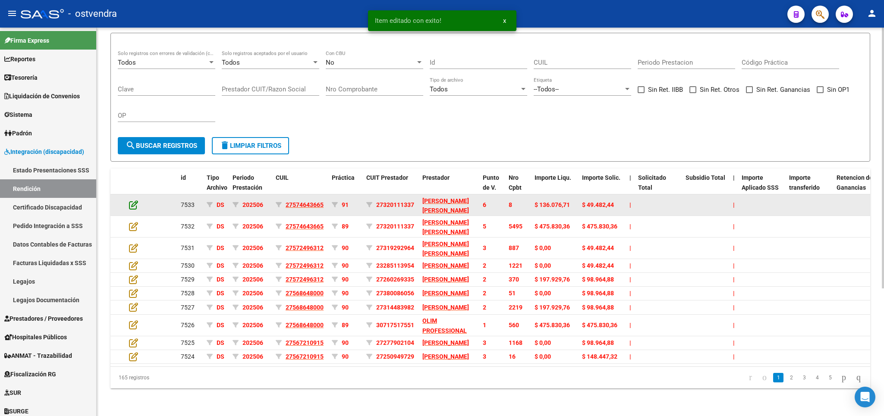
click at [134, 200] on icon at bounding box center [133, 204] width 9 height 9
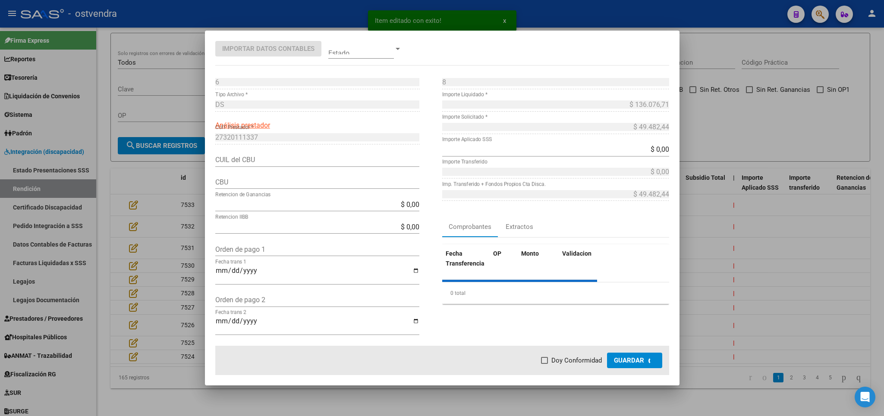
type input "0170058940000032127517"
click at [651, 362] on span "Guardar" at bounding box center [640, 361] width 30 height 8
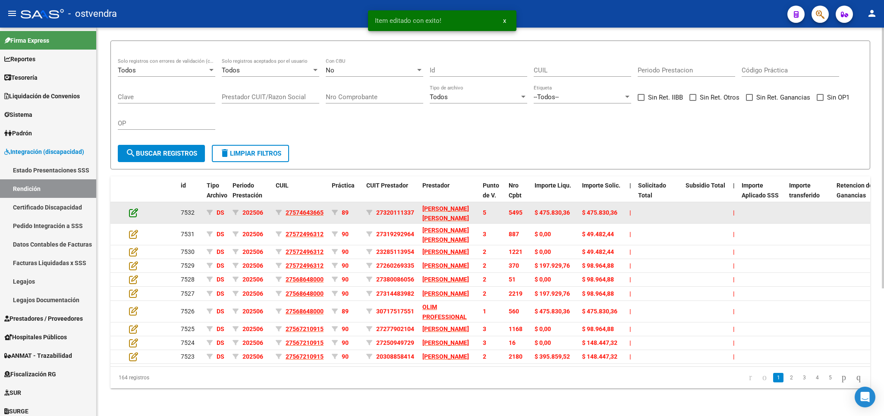
click at [130, 208] on icon at bounding box center [133, 212] width 9 height 9
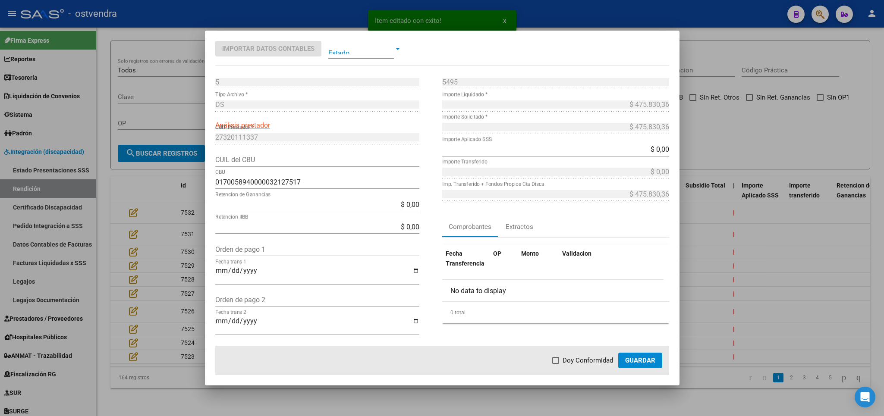
click at [636, 360] on span "Guardar" at bounding box center [640, 361] width 30 height 8
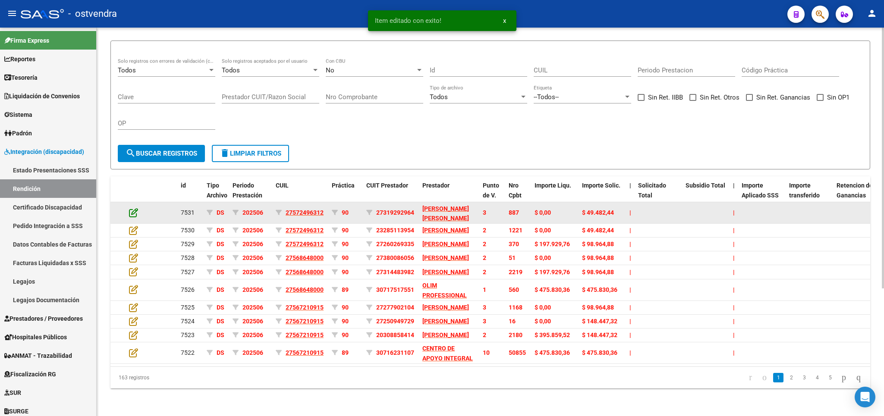
click at [135, 208] on icon at bounding box center [133, 212] width 9 height 9
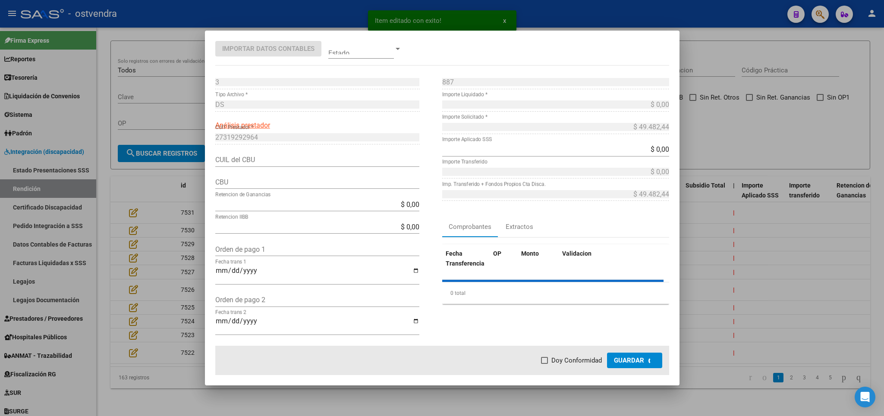
type input "0720091588000037250418"
click at [639, 361] on span "Guardar" at bounding box center [640, 361] width 30 height 8
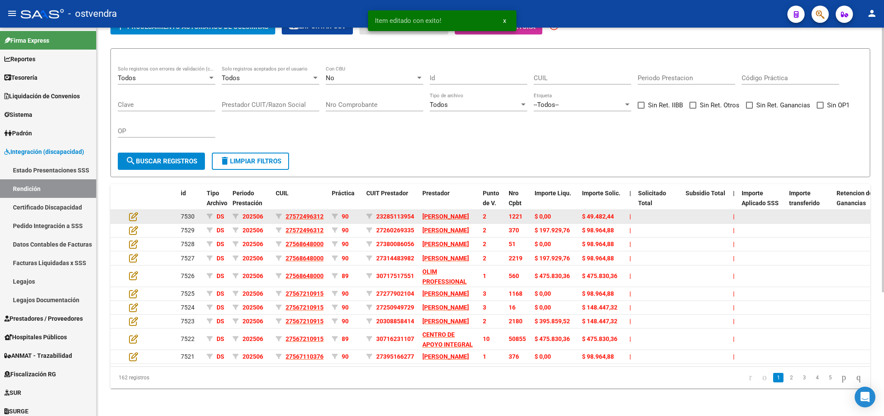
scroll to position [182, 0]
click at [131, 212] on icon at bounding box center [133, 216] width 9 height 9
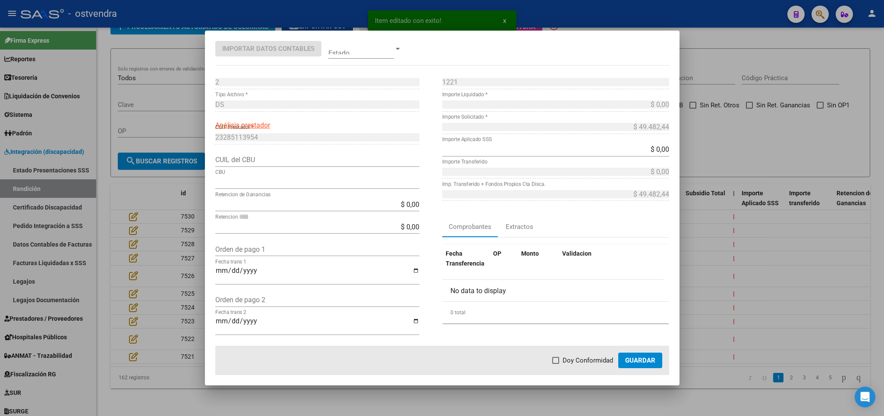
type input "0720554588000035017536"
click at [640, 364] on span "Guardar" at bounding box center [640, 361] width 30 height 8
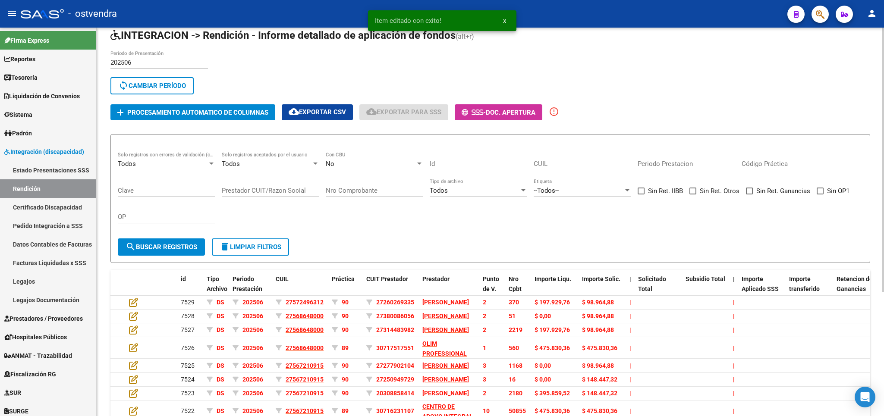
scroll to position [31, 0]
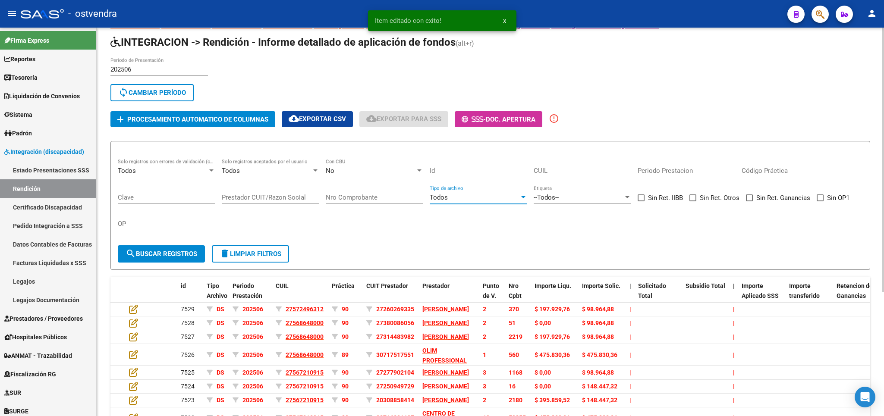
click at [463, 201] on div "Todos" at bounding box center [475, 198] width 90 height 8
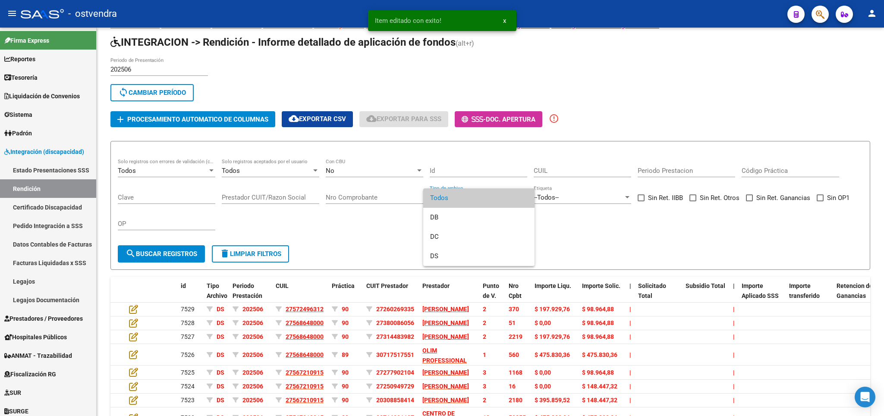
click at [352, 166] on div at bounding box center [442, 208] width 884 height 416
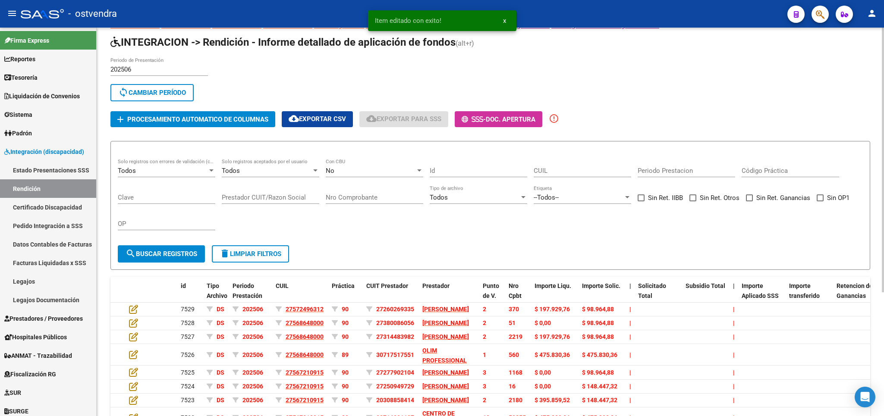
click at [342, 172] on div "No" at bounding box center [371, 171] width 90 height 8
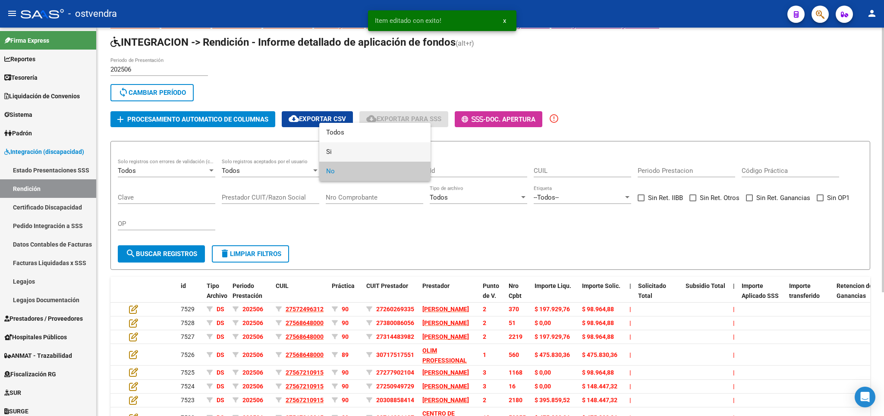
click at [339, 150] on span "Si" at bounding box center [374, 151] width 97 height 19
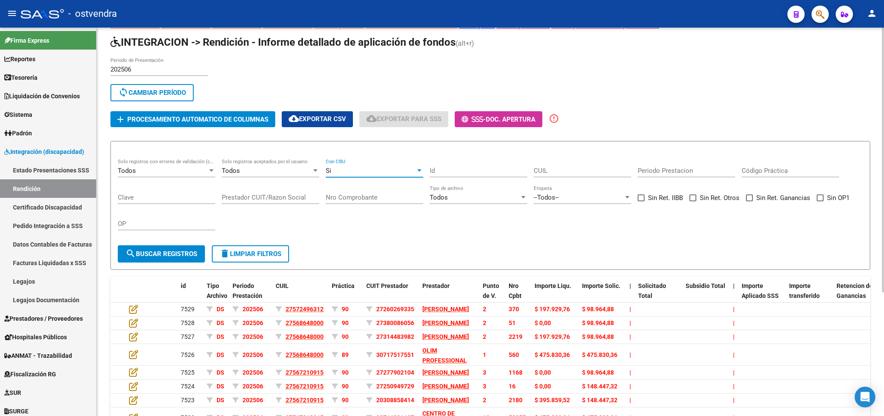
click at [176, 252] on span "search Buscar registros" at bounding box center [162, 254] width 72 height 8
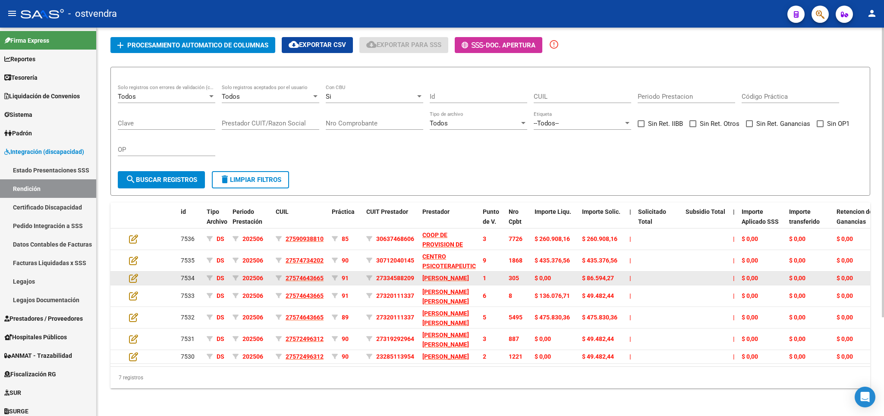
scroll to position [82, 0]
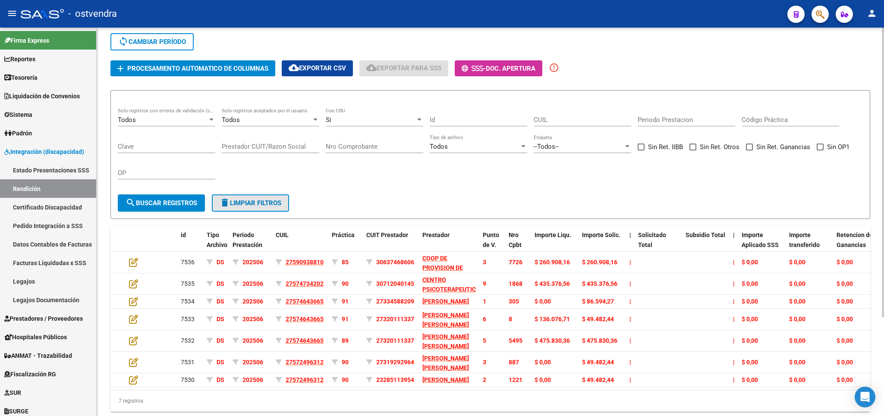
click at [251, 207] on span "delete Limpiar filtros" at bounding box center [251, 203] width 62 height 8
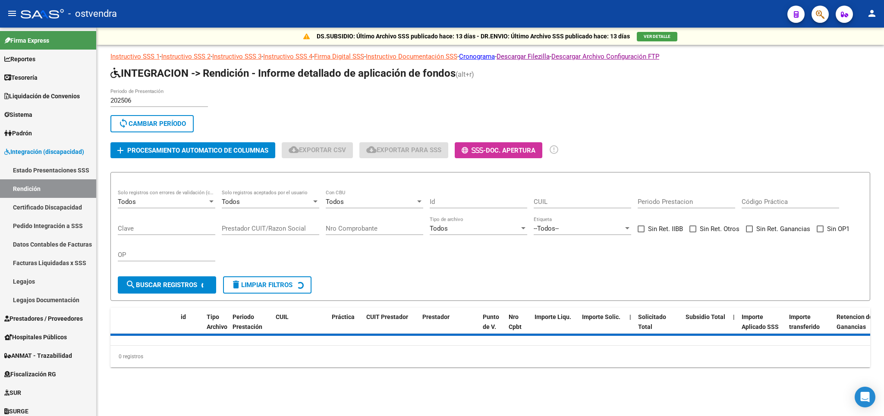
scroll to position [0, 0]
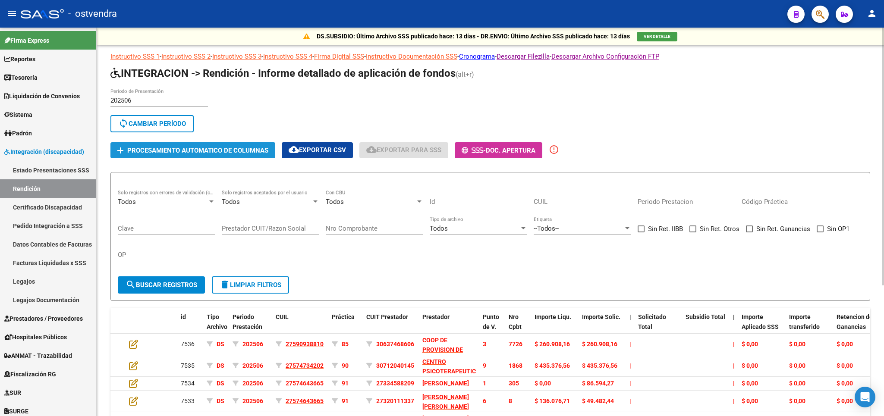
click at [160, 147] on span "Procesamiento automatico de columnas" at bounding box center [197, 151] width 141 height 8
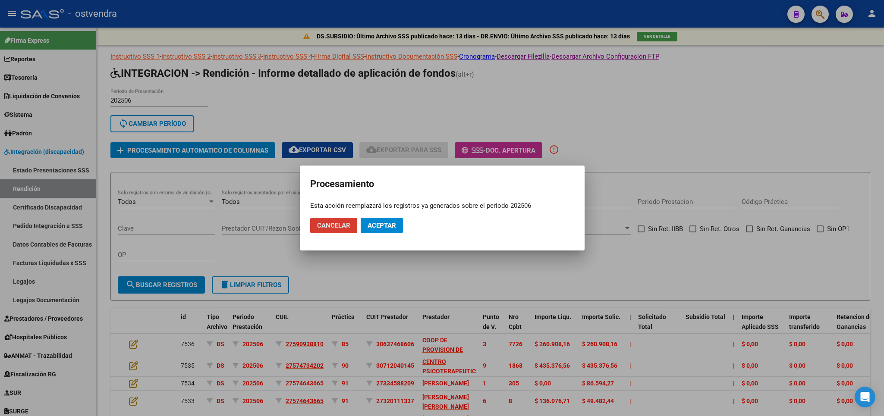
click at [335, 228] on span "Cancelar" at bounding box center [333, 226] width 33 height 8
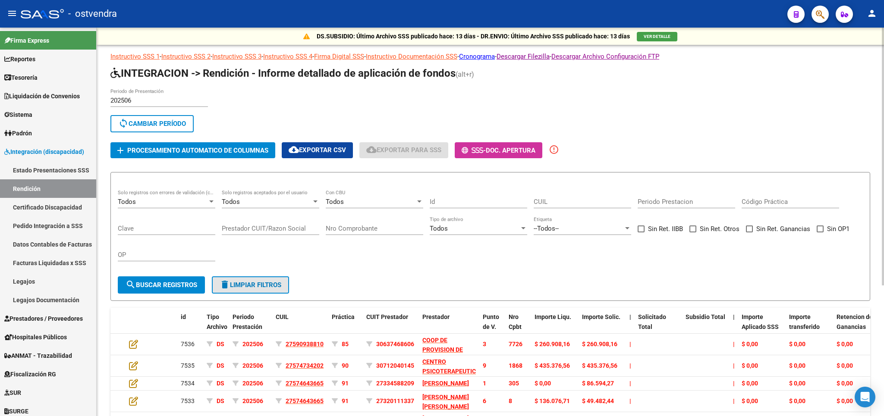
click at [274, 283] on span "delete Limpiar filtros" at bounding box center [251, 285] width 62 height 8
click at [163, 149] on span "Procesamiento automatico de columnas" at bounding box center [197, 151] width 141 height 8
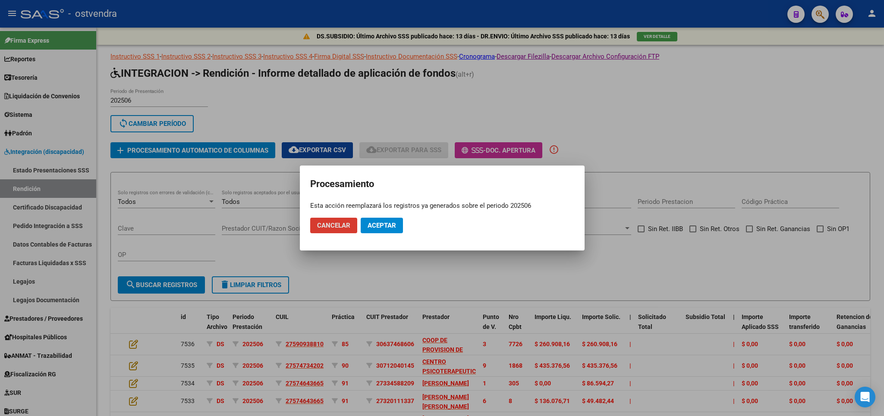
click at [373, 225] on span "Aceptar" at bounding box center [381, 226] width 28 height 8
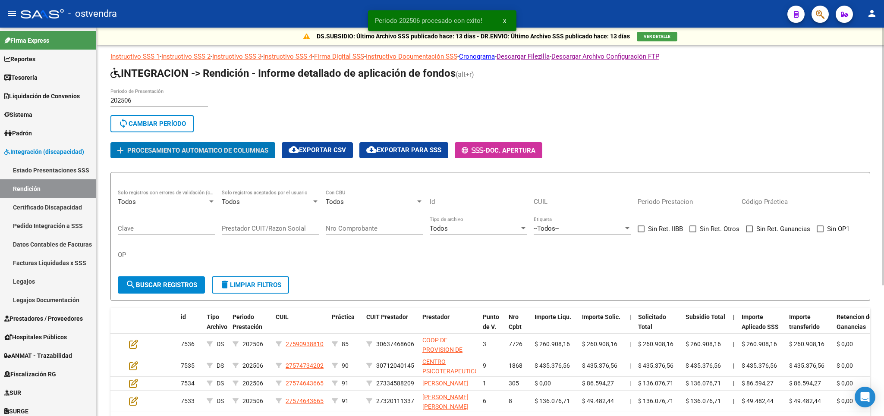
click at [376, 201] on div "Todos" at bounding box center [371, 202] width 90 height 8
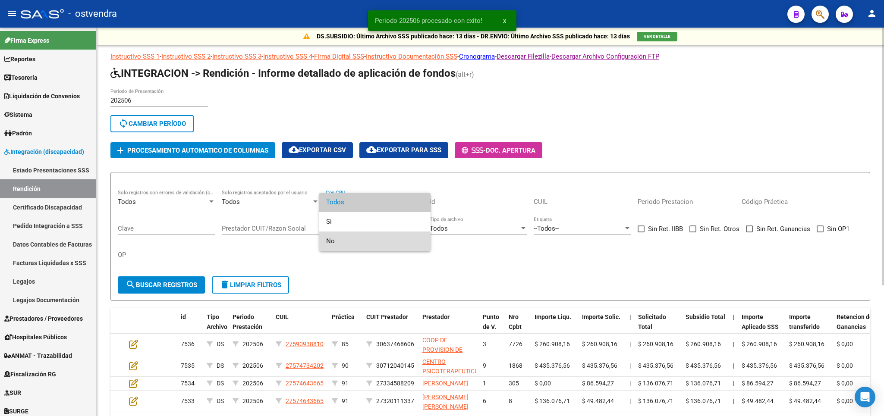
drag, startPoint x: 355, startPoint y: 243, endPoint x: 190, endPoint y: 270, distance: 166.5
click at [350, 243] on span "No" at bounding box center [374, 241] width 97 height 19
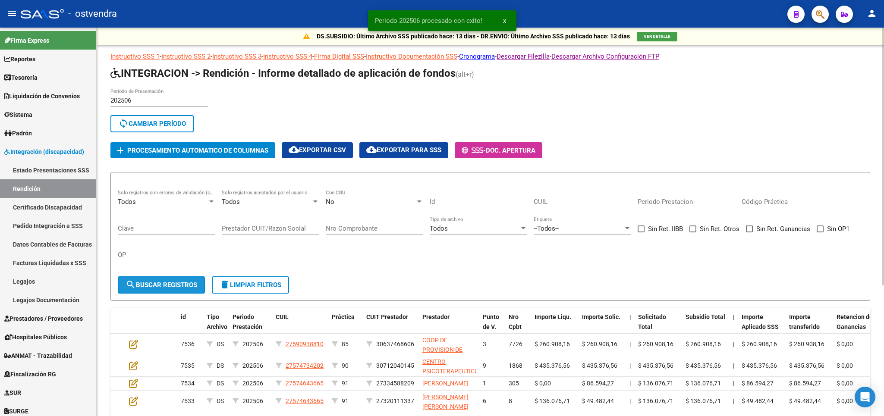
click at [170, 286] on span "search Buscar registros" at bounding box center [162, 285] width 72 height 8
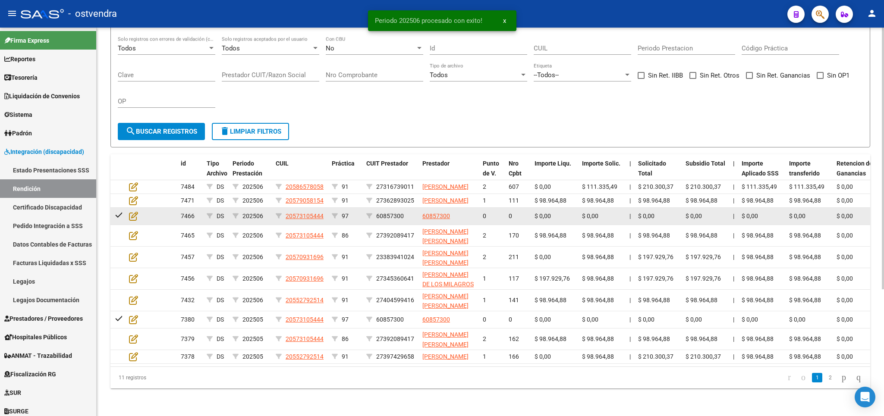
scroll to position [188, 0]
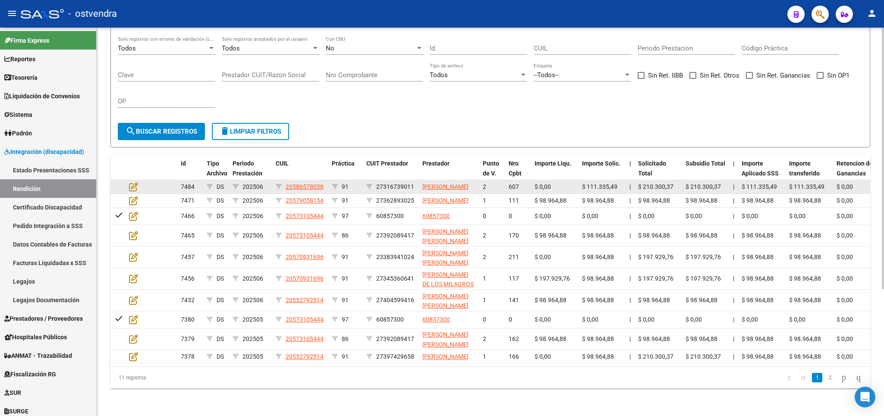
click at [133, 180] on datatable-body-cell at bounding box center [141, 186] width 30 height 13
click at [135, 182] on icon at bounding box center [133, 186] width 9 height 9
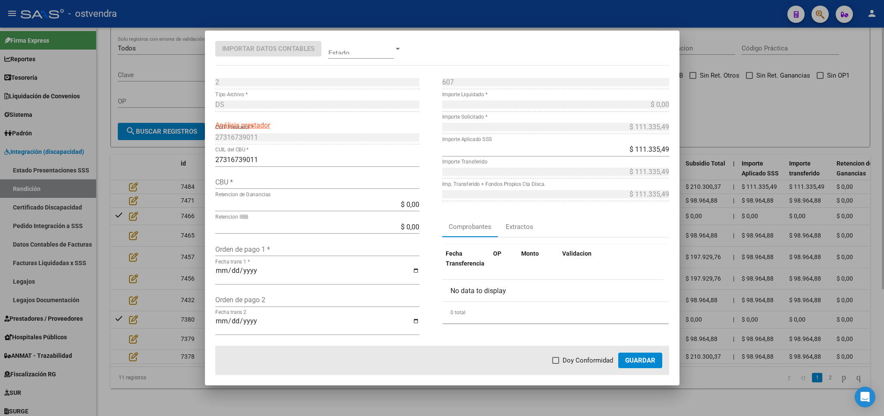
drag, startPoint x: 730, startPoint y: 405, endPoint x: 709, endPoint y: 396, distance: 22.6
click at [729, 405] on div at bounding box center [442, 208] width 884 height 416
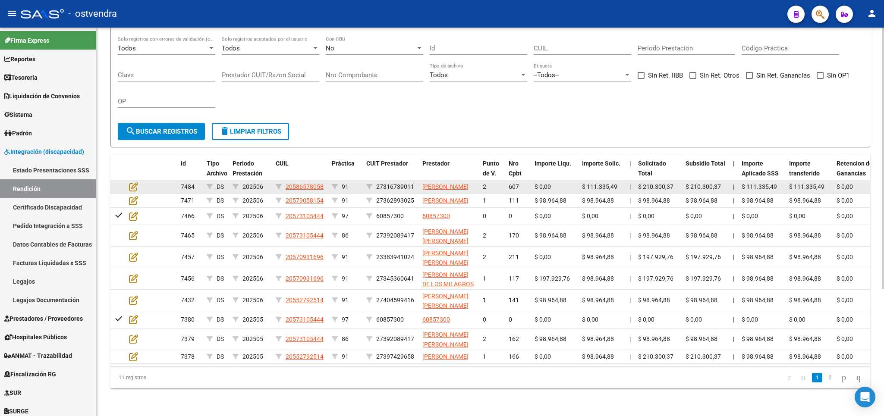
drag, startPoint x: 379, startPoint y: 159, endPoint x: 391, endPoint y: 160, distance: 12.2
click at [412, 183] on span "27316739011" at bounding box center [395, 186] width 38 height 7
drag, startPoint x: 377, startPoint y: 156, endPoint x: 413, endPoint y: 157, distance: 35.4
click at [414, 183] on span "27316739011" at bounding box center [395, 186] width 38 height 7
copy span "27316739011"
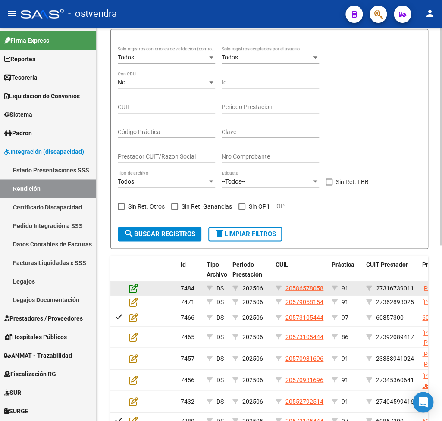
click at [137, 292] on icon at bounding box center [133, 287] width 9 height 9
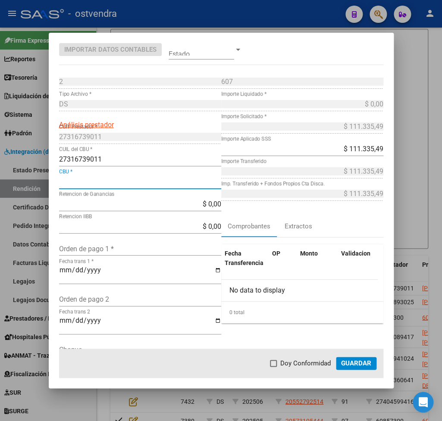
click at [108, 181] on input "CBU *" at bounding box center [140, 182] width 162 height 8
type input "0170325040000048795074"
click at [348, 367] on span "Guardar" at bounding box center [356, 364] width 30 height 8
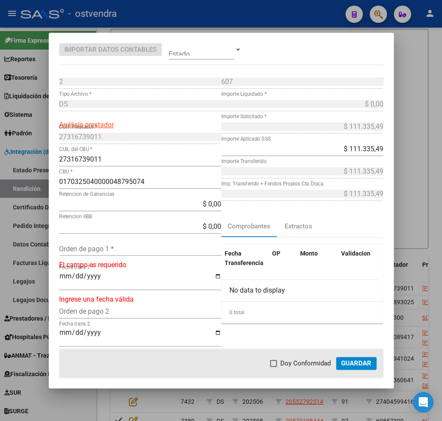
click at [158, 183] on input "0170325040000048795074" at bounding box center [140, 182] width 162 height 8
click at [361, 366] on span "Guardar" at bounding box center [356, 364] width 30 height 8
click at [354, 364] on span "Guardar" at bounding box center [356, 364] width 30 height 8
click at [167, 179] on input "0170325040000048795074" at bounding box center [140, 182] width 162 height 8
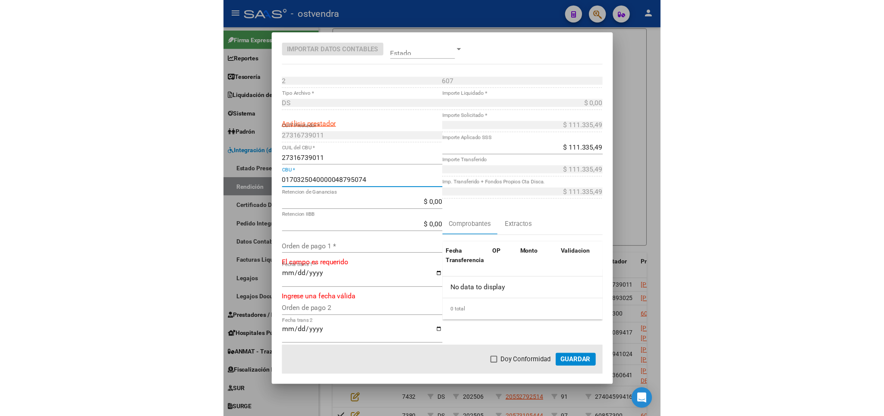
scroll to position [144, 0]
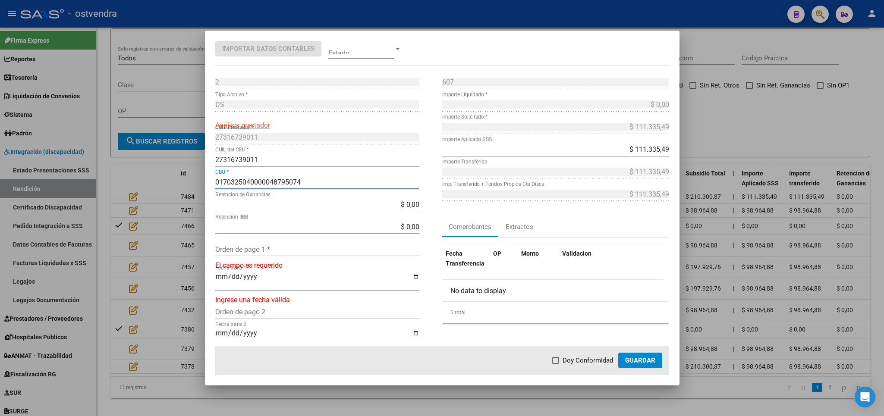
click at [648, 362] on span "Guardar" at bounding box center [640, 361] width 30 height 8
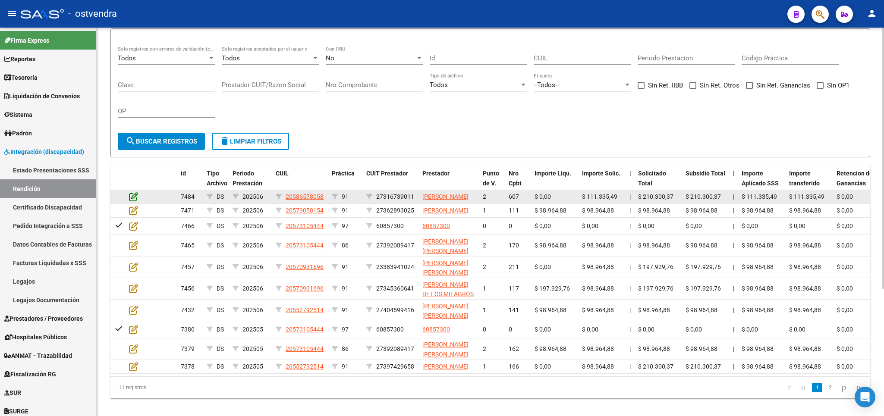
click at [136, 201] on icon at bounding box center [133, 196] width 9 height 9
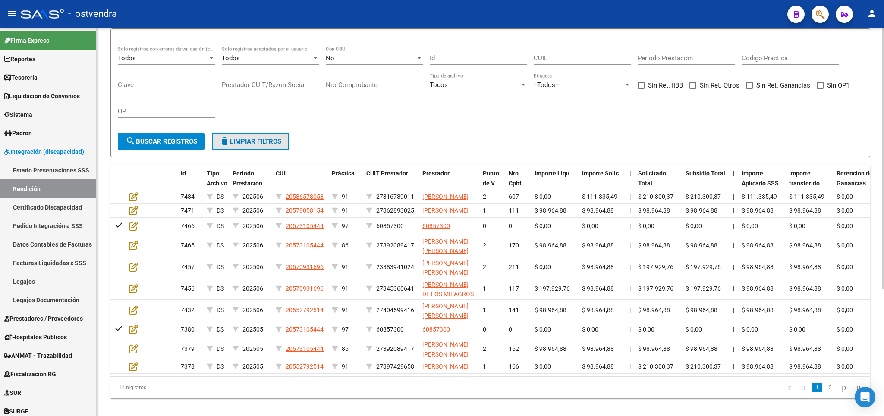
click at [245, 142] on span "delete Limpiar filtros" at bounding box center [251, 142] width 62 height 8
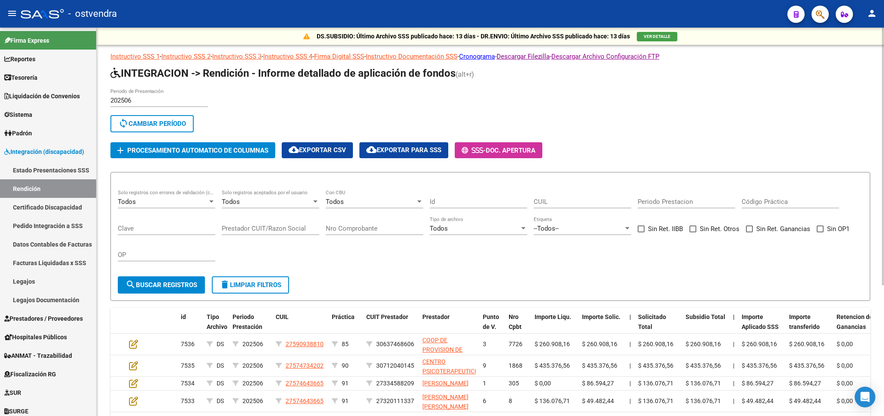
click at [366, 208] on div "Todos Con CBU" at bounding box center [374, 199] width 97 height 19
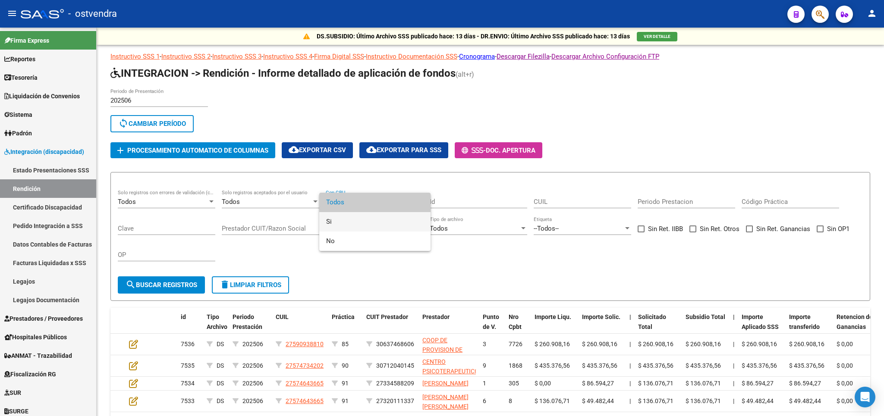
click at [341, 220] on span "Si" at bounding box center [374, 221] width 97 height 19
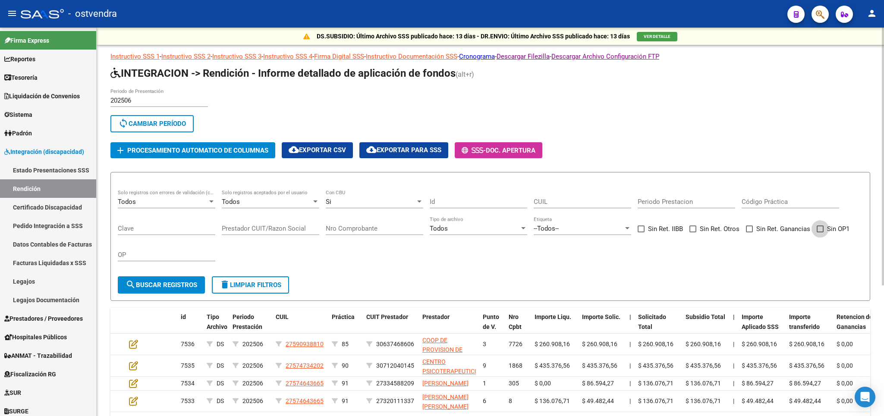
click at [818, 226] on span at bounding box center [819, 229] width 7 height 7
click at [819, 232] on input "Sin OP1" at bounding box center [819, 232] width 0 height 0
click at [183, 282] on button "search Buscar registros" at bounding box center [161, 284] width 87 height 17
click at [248, 283] on span "delete Limpiar filtros" at bounding box center [251, 285] width 62 height 8
checkbox input "false"
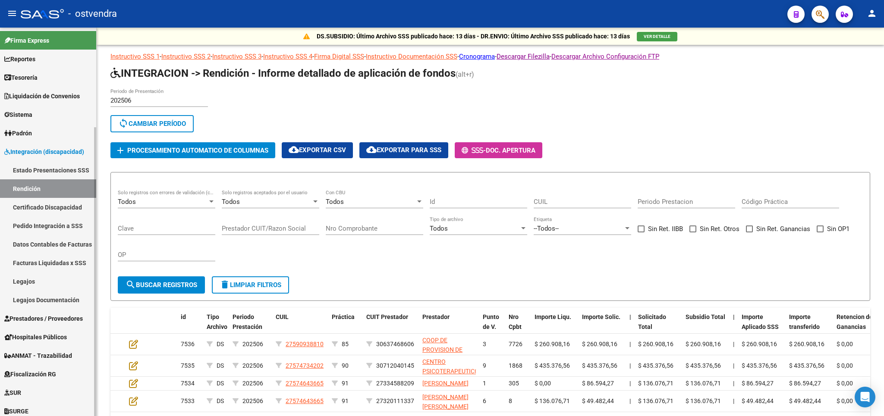
click at [46, 210] on link "Certificado Discapacidad" at bounding box center [48, 207] width 96 height 19
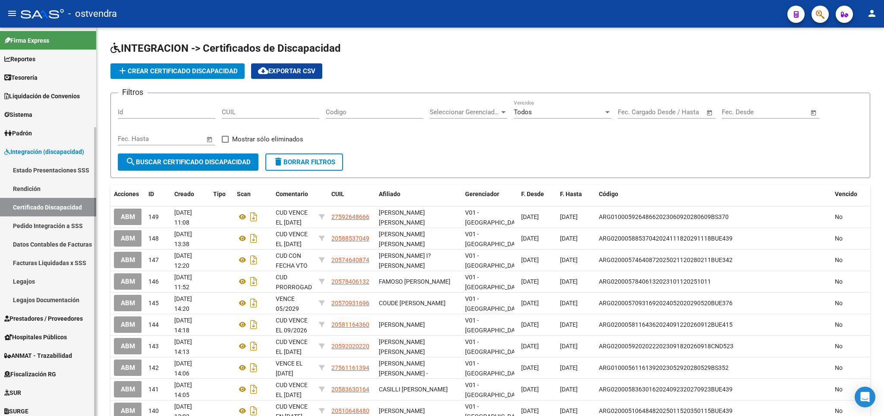
click at [22, 283] on link "Legajos" at bounding box center [48, 281] width 96 height 19
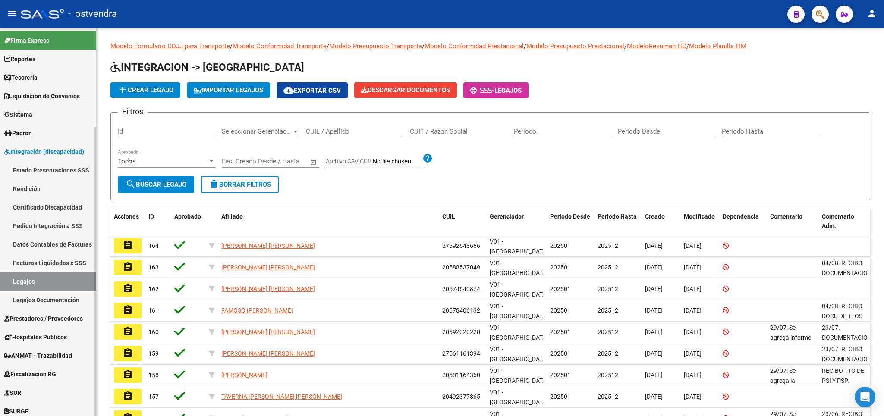
click at [50, 304] on link "Legajos Documentación" at bounding box center [48, 300] width 96 height 19
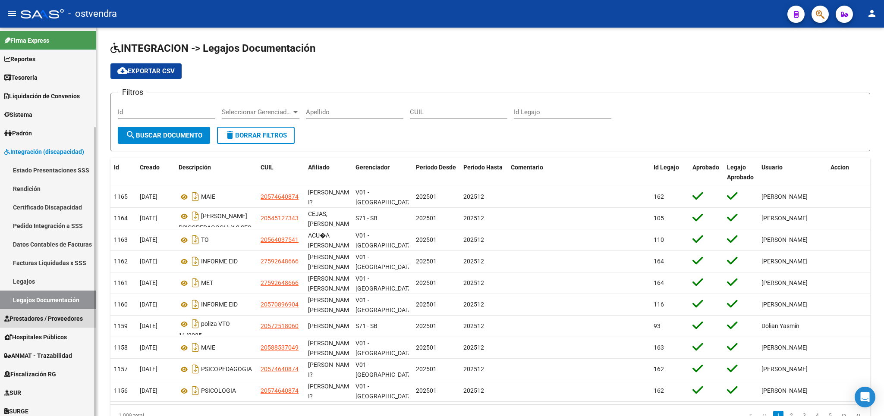
click at [50, 317] on span "Prestadores / Proveedores" at bounding box center [43, 318] width 78 height 9
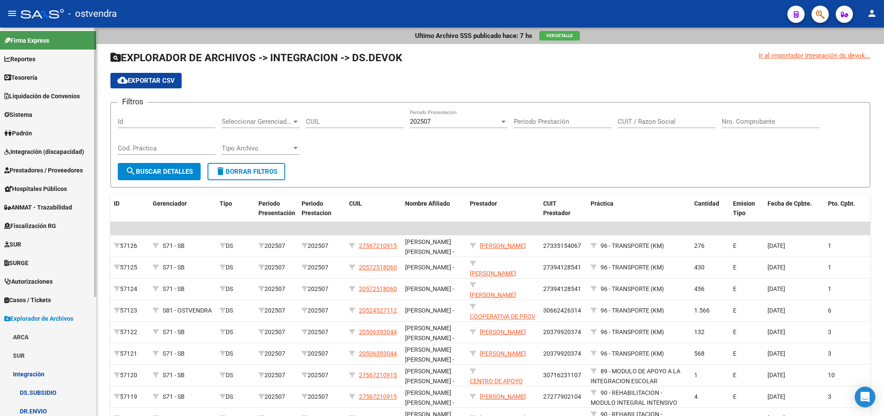
click at [44, 169] on span "Prestadores / Proveedores" at bounding box center [43, 170] width 78 height 9
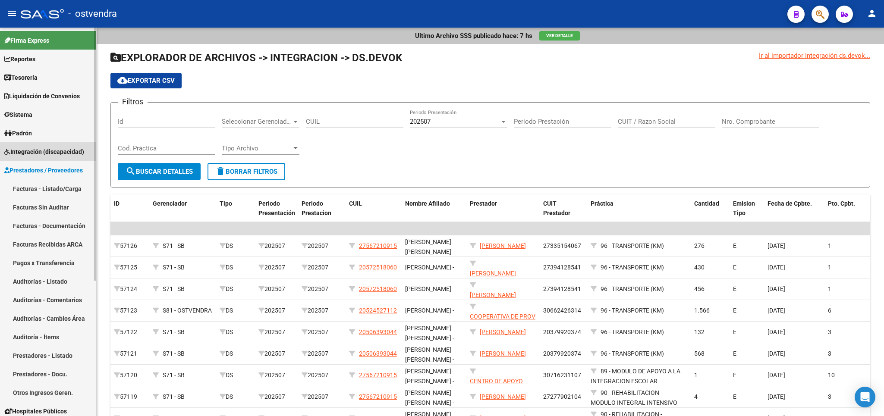
click at [31, 154] on span "Integración (discapacidad)" at bounding box center [44, 151] width 80 height 9
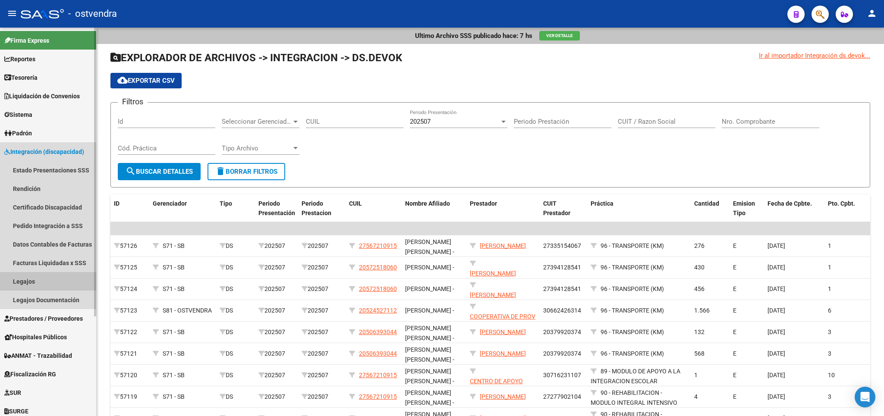
click at [35, 282] on link "Legajos" at bounding box center [48, 281] width 96 height 19
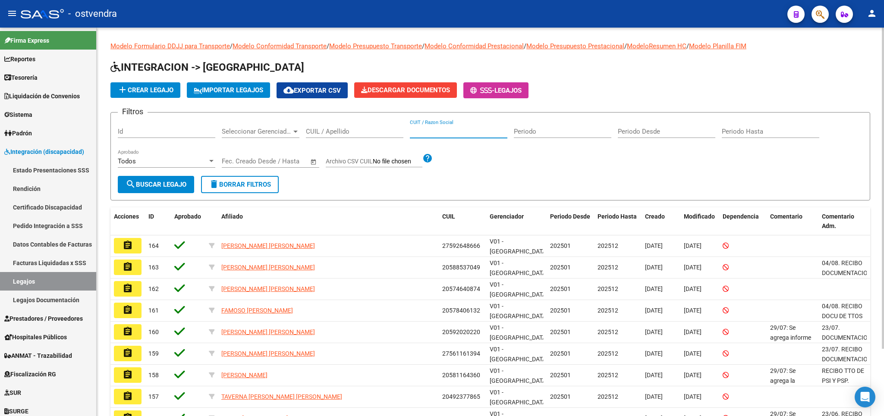
paste input "27316739011"
type input "27316739011"
click at [181, 183] on span "search Buscar Legajo" at bounding box center [156, 185] width 61 height 8
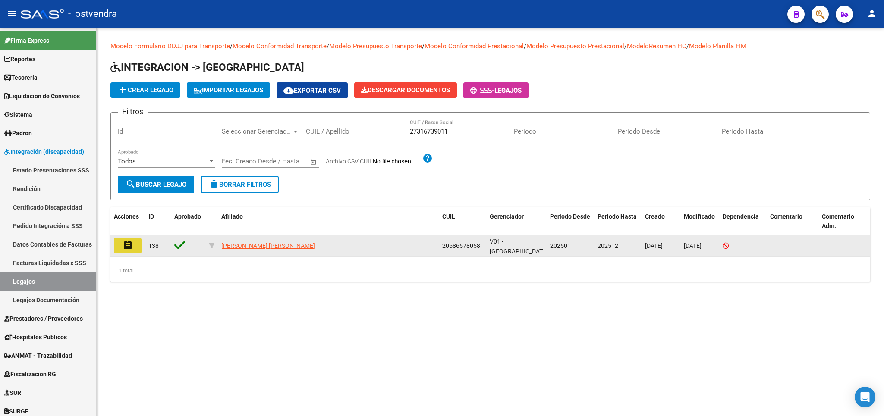
click at [133, 246] on mat-icon "assignment" at bounding box center [127, 245] width 10 height 10
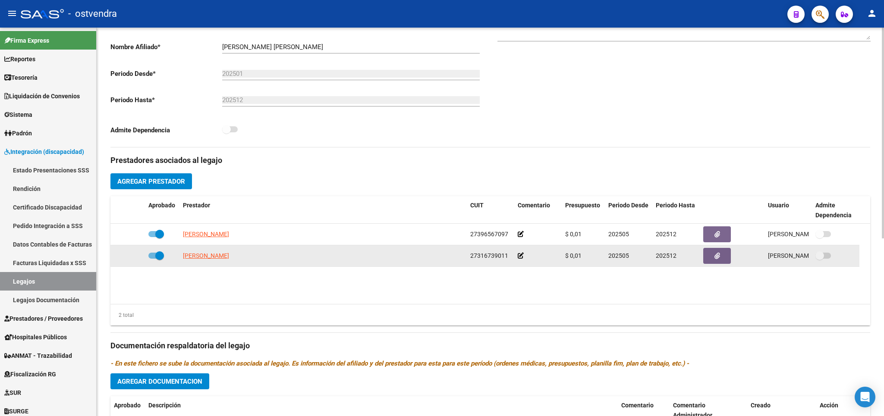
scroll to position [202, 0]
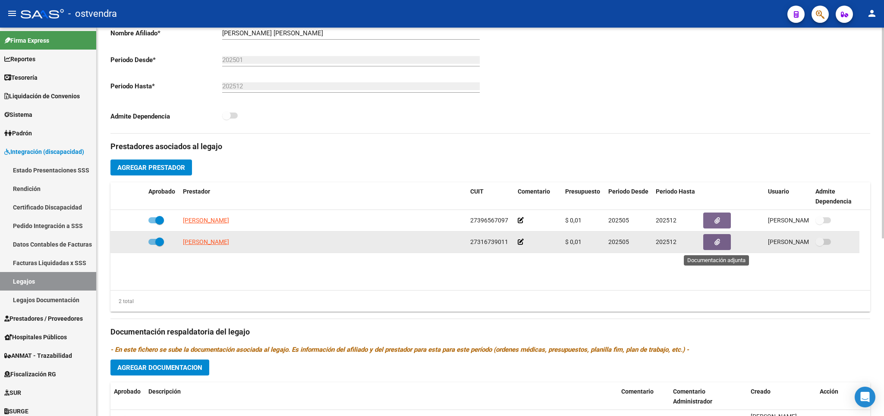
click at [718, 245] on icon "button" at bounding box center [717, 242] width 6 height 6
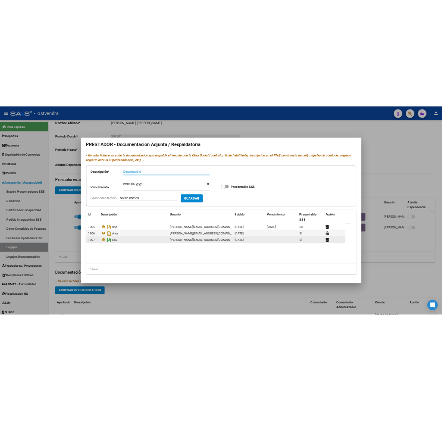
scroll to position [7, 0]
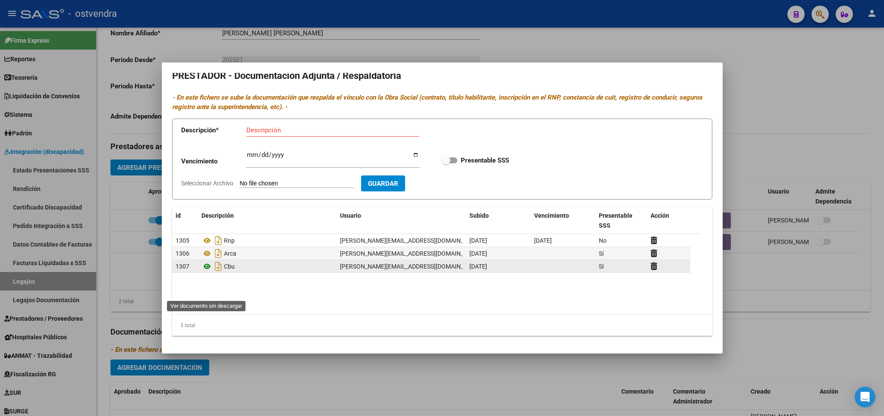
click at [209, 272] on icon at bounding box center [206, 266] width 11 height 10
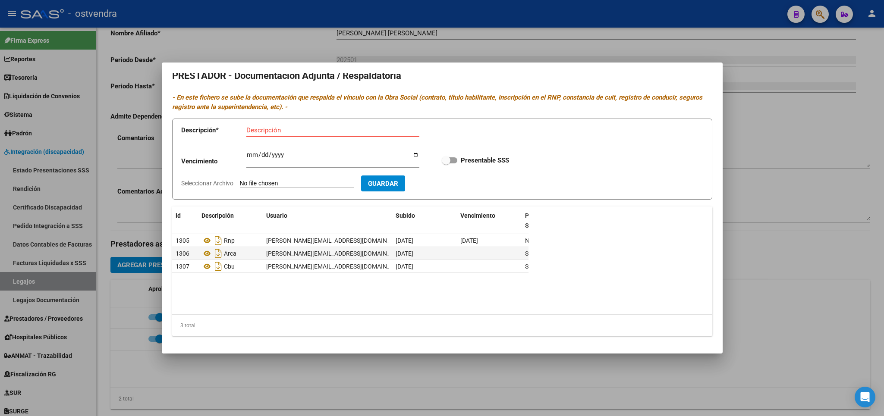
scroll to position [244, 0]
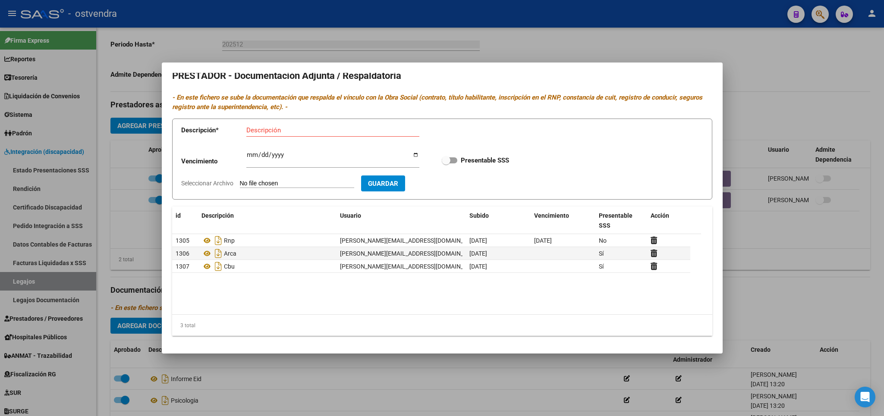
click at [813, 68] on div at bounding box center [442, 208] width 884 height 416
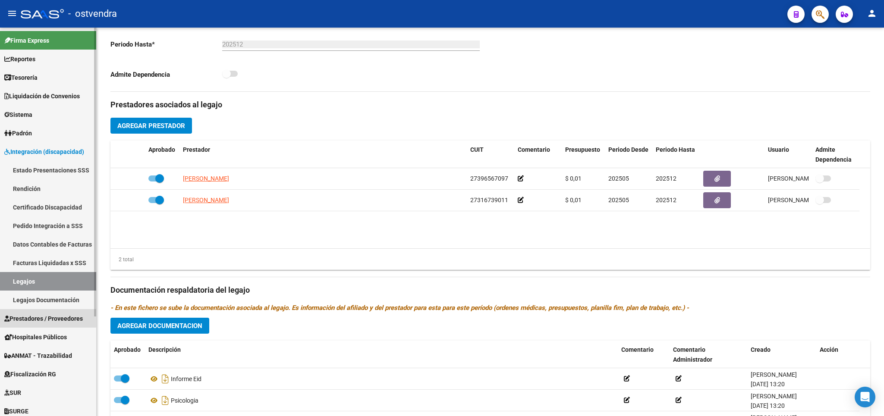
click at [50, 317] on span "Prestadores / Proveedores" at bounding box center [43, 318] width 78 height 9
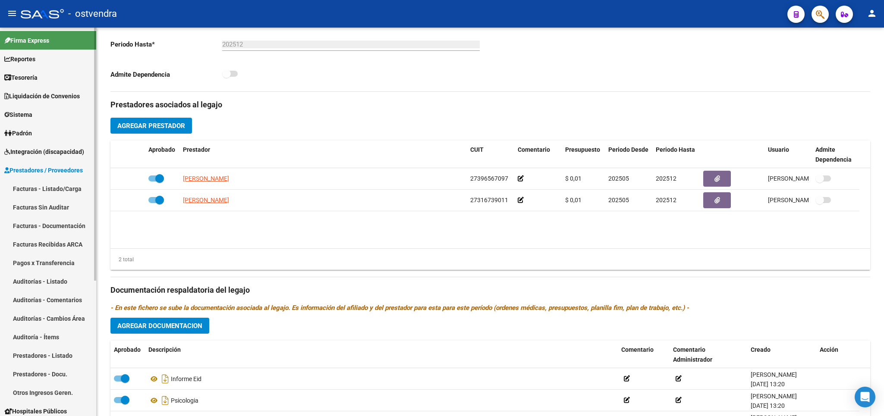
click at [42, 188] on link "Facturas - Listado/Carga" at bounding box center [48, 188] width 96 height 19
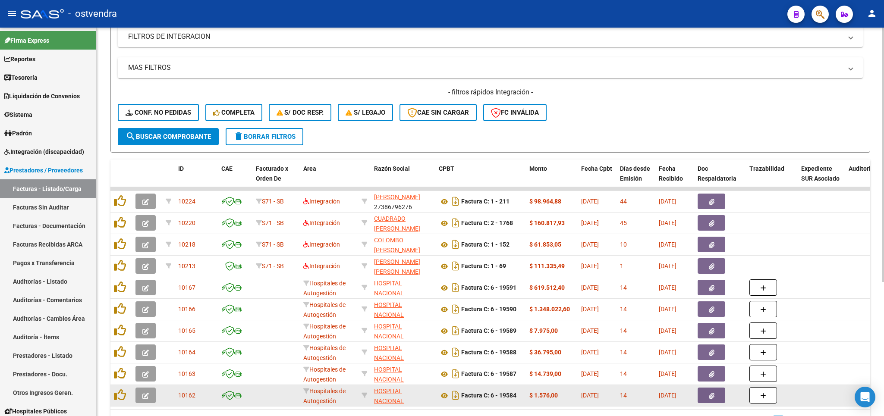
scroll to position [16, 0]
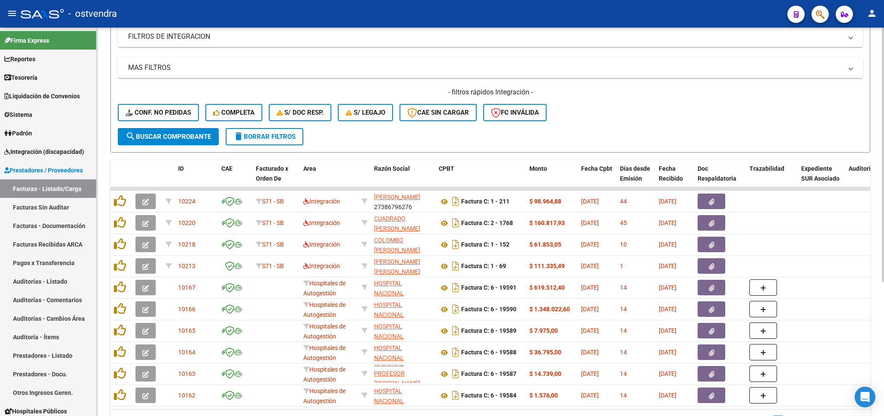
click at [226, 106] on button "Completa" at bounding box center [233, 112] width 57 height 17
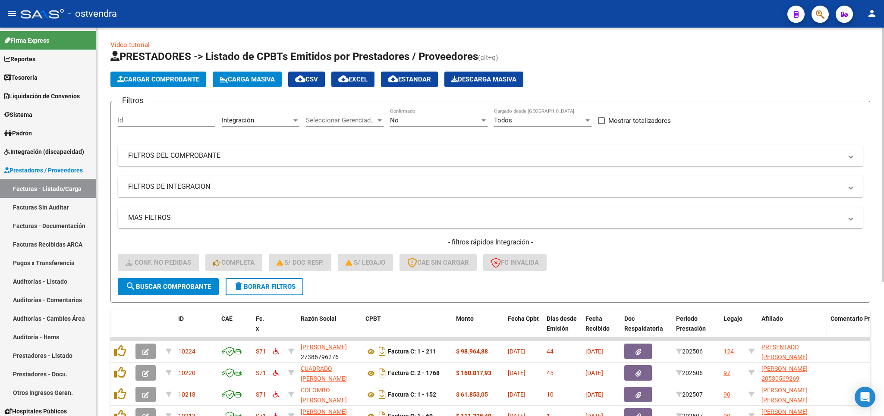
scroll to position [0, 0]
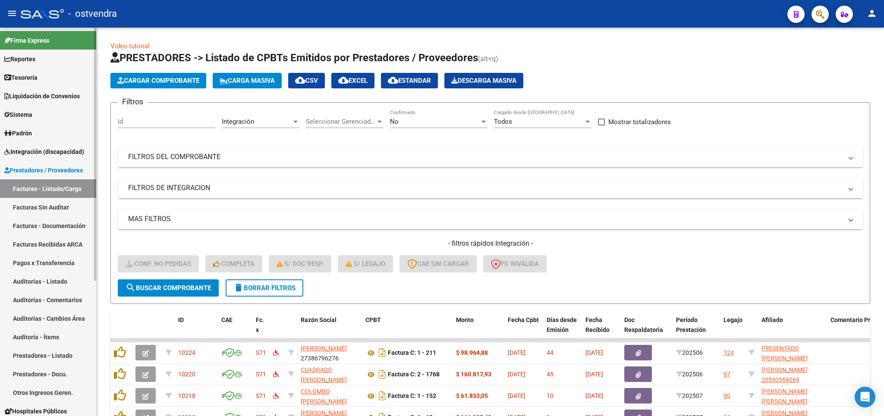
drag, startPoint x: 33, startPoint y: 149, endPoint x: 38, endPoint y: 254, distance: 105.8
click at [33, 151] on span "Integración (discapacidad)" at bounding box center [44, 151] width 80 height 9
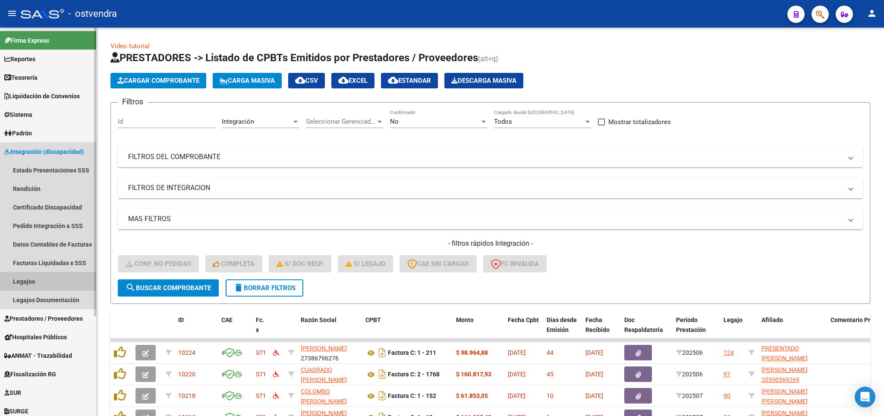
click at [27, 277] on link "Legajos" at bounding box center [48, 281] width 96 height 19
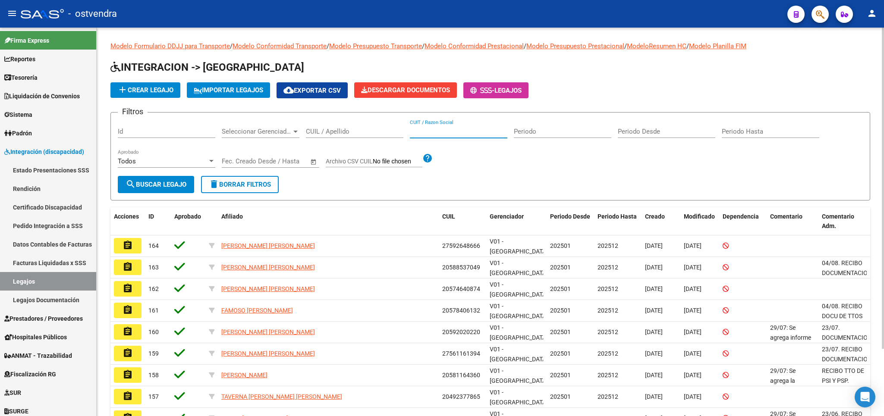
paste input "27322170217"
type input "27322170217"
click at [179, 180] on button "search Buscar Legajo" at bounding box center [156, 184] width 76 height 17
